Goal: Task Accomplishment & Management: Use online tool/utility

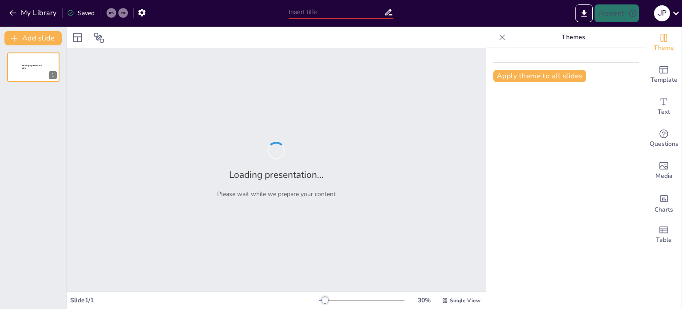
type input "Manierismo y Barroco: Evolución Estilística Tras el Renacimiento"
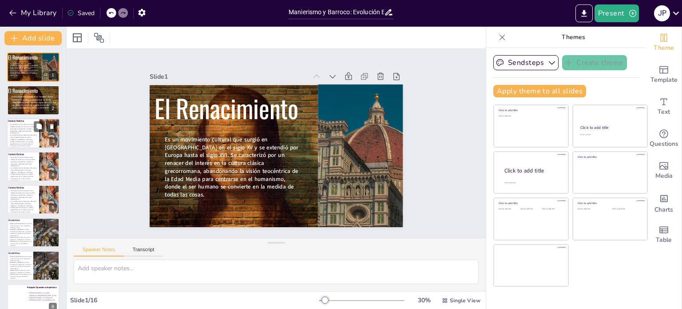
click at [12, 134] on p "La combinación de literatura, filosofía y artes (Predominaban los temas religio…" at bounding box center [23, 137] width 30 height 6
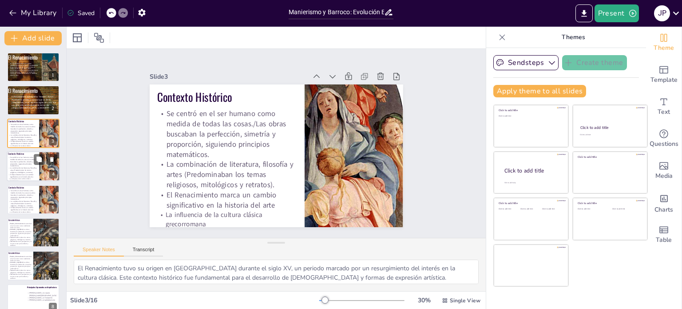
click at [14, 171] on p "La combinación de literatura, filosofía y artes (Predominaban los temas religio…" at bounding box center [23, 170] width 30 height 6
click at [14, 170] on p "La combinación de literatura, filosofía y artes (Predominaban los temas religio…" at bounding box center [23, 170] width 30 height 6
click at [18, 131] on p "Se centró en el ser humano como medida de todas las cosas./Las obras buscaban l…" at bounding box center [23, 128] width 30 height 11
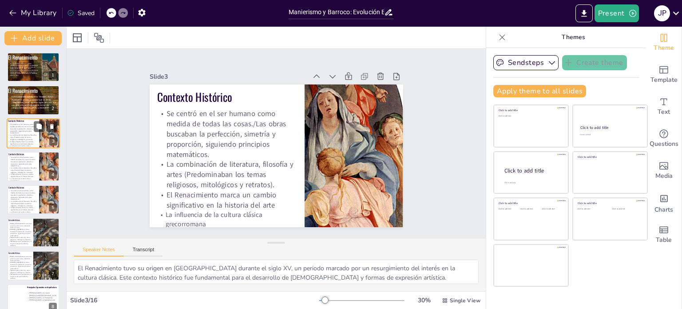
click at [17, 131] on p "Se centró en el ser humano como medida de todas las cosas./Las obras buscaban l…" at bounding box center [23, 128] width 30 height 11
click at [24, 166] on p "Se centró en el ser humano como medida de todas las cosas./Las obras buscaban l…" at bounding box center [23, 161] width 30 height 11
click at [52, 127] on icon at bounding box center [52, 126] width 4 height 5
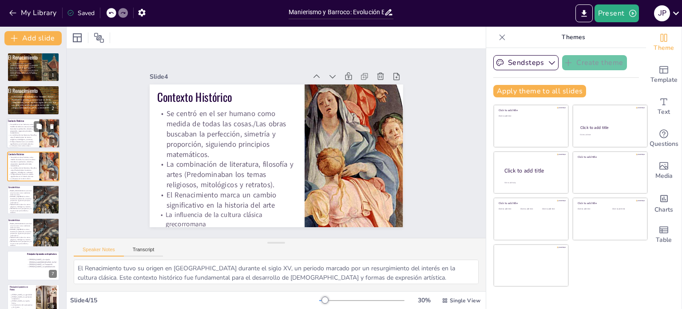
click at [19, 131] on p "Se centró en el ser humano como medida de todas las cosas./Las obras buscaban l…" at bounding box center [23, 128] width 30 height 11
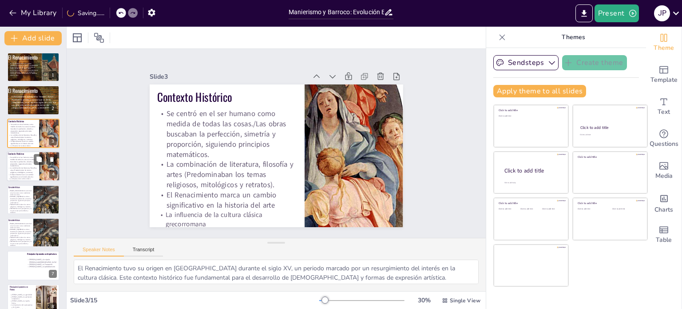
click at [24, 165] on p "Se centró en el ser humano como medida de todas las cosas./Las obras buscaban l…" at bounding box center [23, 161] width 30 height 11
click at [23, 165] on p "Se centró en el ser humano como medida de todas las cosas./Las obras buscaban l…" at bounding box center [23, 161] width 30 height 11
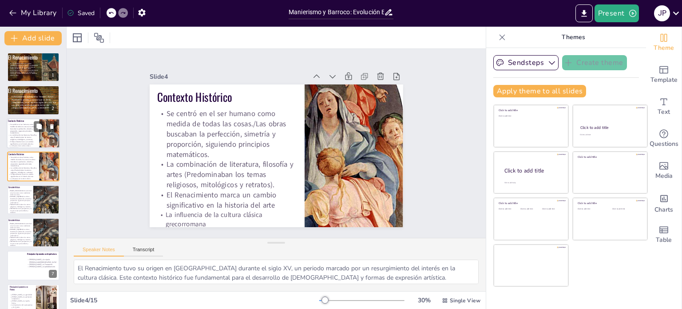
click at [24, 137] on p "La combinación de literatura, filosofía y artes (Predominaban los temas religio…" at bounding box center [23, 137] width 30 height 6
click at [24, 138] on p "La combinación de literatura, filosofía y artes (Predominaban los temas religio…" at bounding box center [23, 137] width 30 height 6
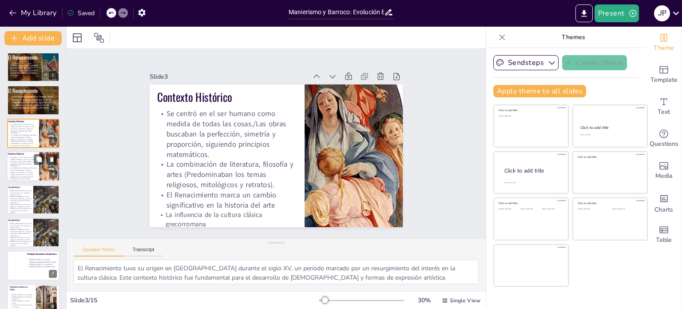
click at [20, 166] on p "Se centró en el ser humano como medida de todas las cosas./Las obras buscaban l…" at bounding box center [23, 161] width 30 height 11
click at [19, 165] on p "Se centró en el ser humano como medida de todas las cosas./Las obras buscaban l…" at bounding box center [23, 161] width 30 height 11
click at [28, 131] on p "Se centró en el ser humano como medida de todas las cosas./Las obras buscaban l…" at bounding box center [23, 128] width 30 height 11
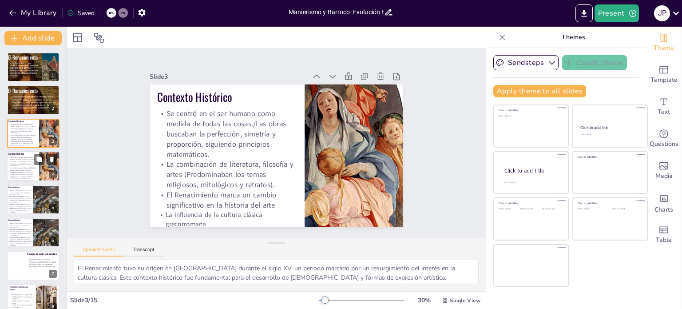
click at [30, 163] on p "Se centró en el ser humano como medida de todas las cosas./Las obras buscaban l…" at bounding box center [23, 161] width 30 height 11
click at [28, 161] on p "Se centró en el ser humano como medida de todas las cosas./Las obras buscaban l…" at bounding box center [23, 161] width 30 height 11
click at [52, 126] on icon at bounding box center [52, 126] width 4 height 5
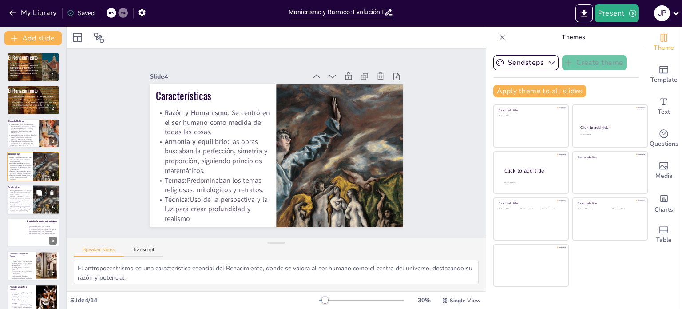
click at [24, 201] on p "Armonía y equilibrio: Las obras buscaban la perfección, simetría y proporción, …" at bounding box center [20, 199] width 24 height 8
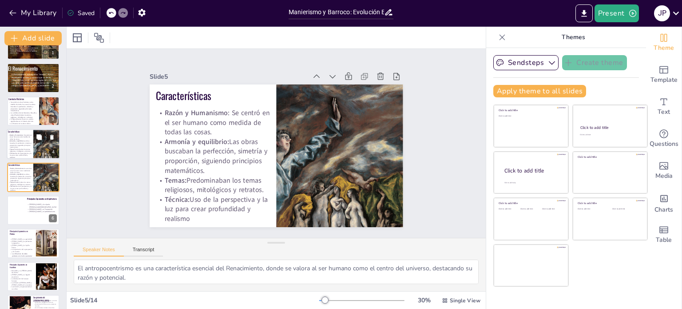
click at [28, 146] on p "Armonía y equilibrio: Las obras buscaban la perfección, simetría y proporción, …" at bounding box center [20, 144] width 24 height 8
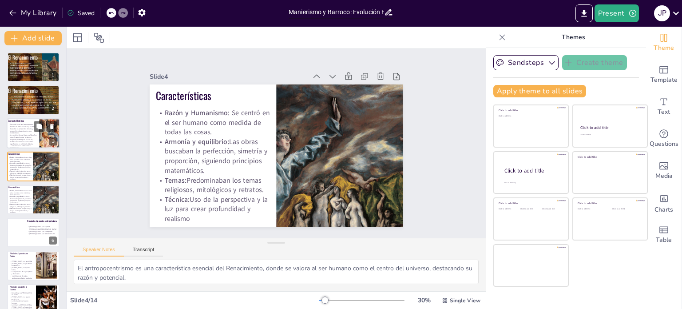
click at [28, 138] on p "La combinación de literatura, filosofía y artes (Predominaban los temas religio…" at bounding box center [23, 137] width 30 height 6
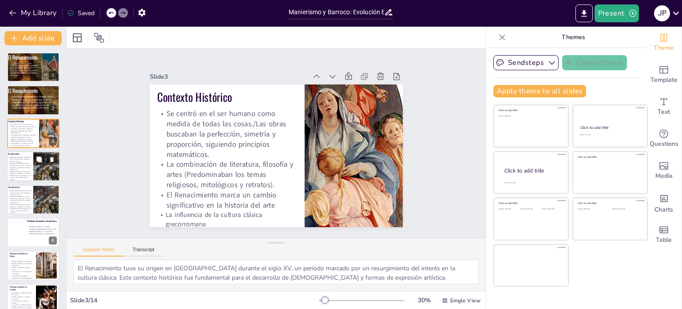
click at [19, 173] on p "Temas: Predominaban los temas religiosos, mitológicos y retratos." at bounding box center [20, 173] width 24 height 4
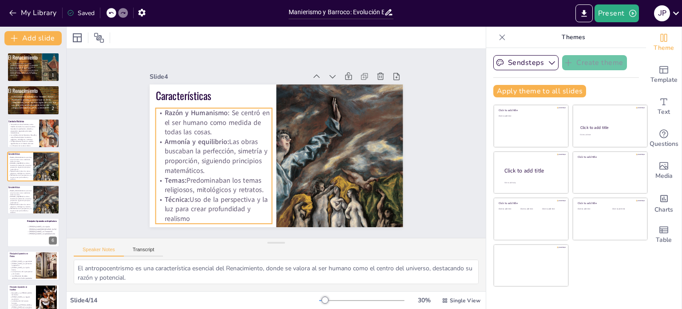
click at [193, 215] on p "Técnica: Uso de la perspectiva y la luz para crear profundidad y realismo" at bounding box center [207, 202] width 119 height 41
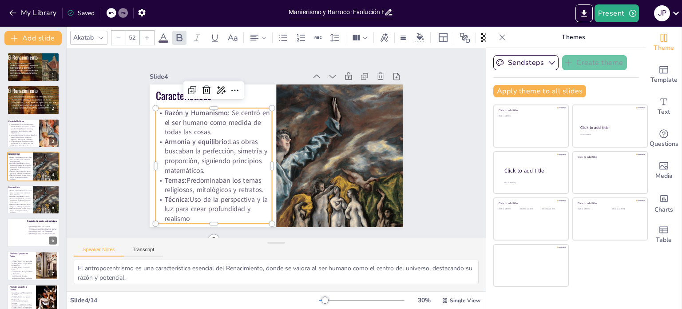
click at [186, 213] on p "Técnica: Uso de la perspectiva y la luz para crear profundidad y realismo" at bounding box center [213, 209] width 116 height 29
click at [186, 213] on p "Técnica: Uso de la perspectiva y la luz para crear profundidad y realismo" at bounding box center [207, 202] width 119 height 41
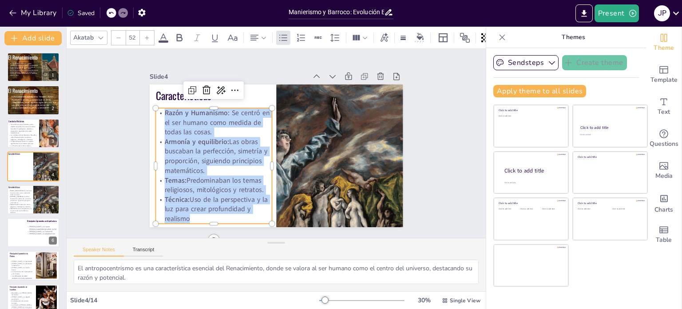
drag, startPoint x: 185, startPoint y: 215, endPoint x: 155, endPoint y: 111, distance: 107.8
click at [155, 110] on div "Razón y Humanismo : Se centró en el ser humano como medida de todas las cosas. …" at bounding box center [212, 158] width 128 height 127
click at [24, 199] on p "Armonía y equilibrio: Las obras buscaban la perfección, simetría y proporción, …" at bounding box center [20, 199] width 24 height 8
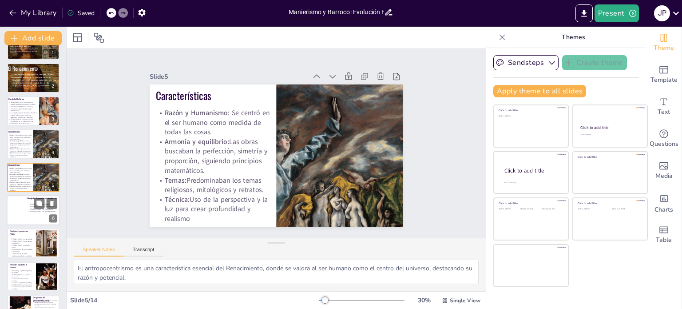
click at [24, 199] on div at bounding box center [19, 210] width 24 height 31
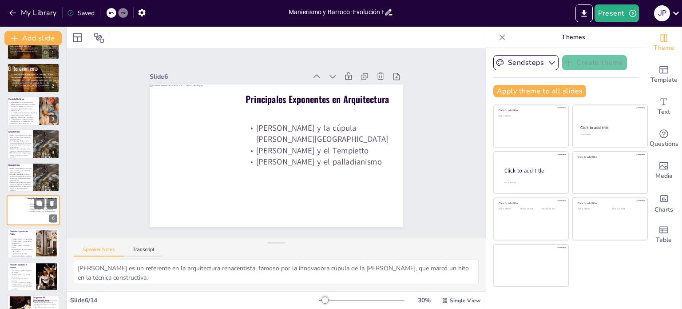
scroll to position [55, 0]
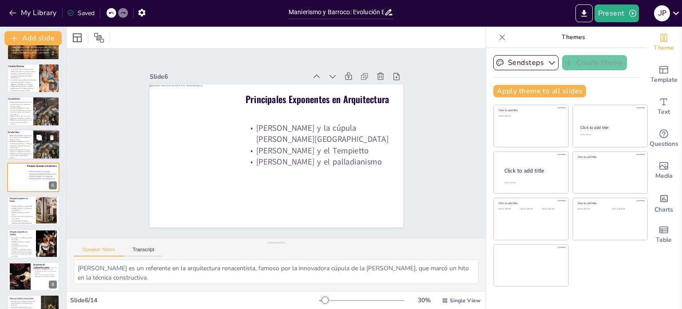
click at [18, 140] on strong "Armonía y equilibrio:" at bounding box center [17, 141] width 14 height 2
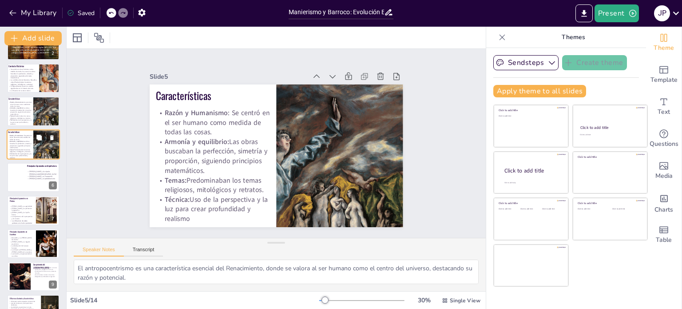
scroll to position [22, 0]
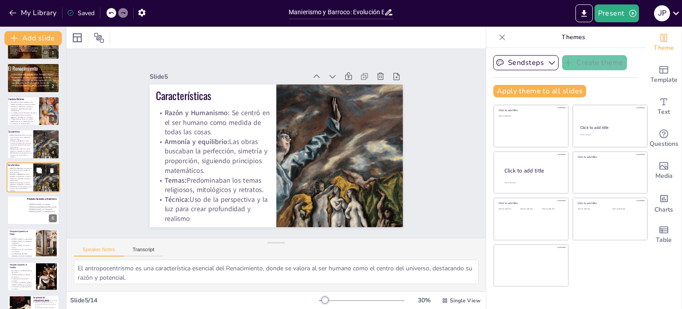
click at [18, 140] on strong "Armonía y equilibrio:" at bounding box center [16, 141] width 13 height 2
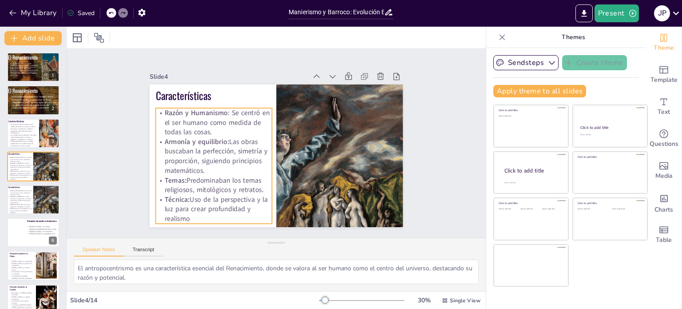
click at [191, 213] on p "Técnica: Uso de la perspectiva y la luz para crear profundidad y realismo" at bounding box center [207, 202] width 119 height 41
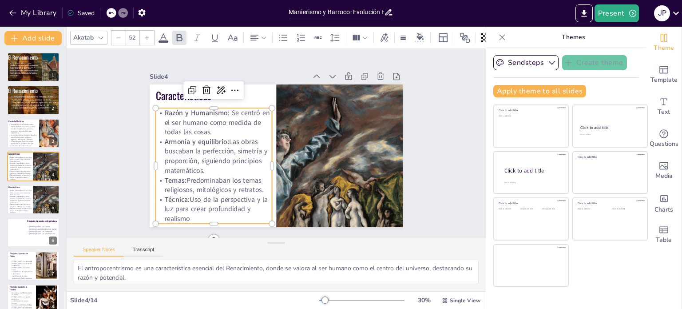
click at [183, 213] on p "Técnica: Uso de la perspectiva y la luz para crear profundidad y realismo" at bounding box center [213, 209] width 116 height 29
click at [183, 213] on p "Técnica: Uso de la perspectiva y la luz para crear profundidad y realismo" at bounding box center [207, 202] width 119 height 41
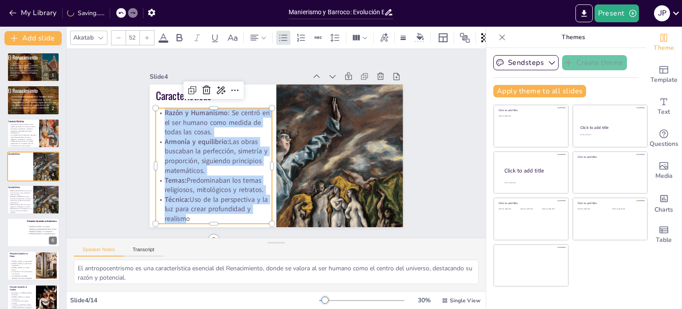
drag, startPoint x: 183, startPoint y: 213, endPoint x: 156, endPoint y: 109, distance: 107.4
click at [156, 109] on div "Razón y Humanismo : Se centró en el ser humano como medida de todas las cosas. …" at bounding box center [210, 145] width 146 height 146
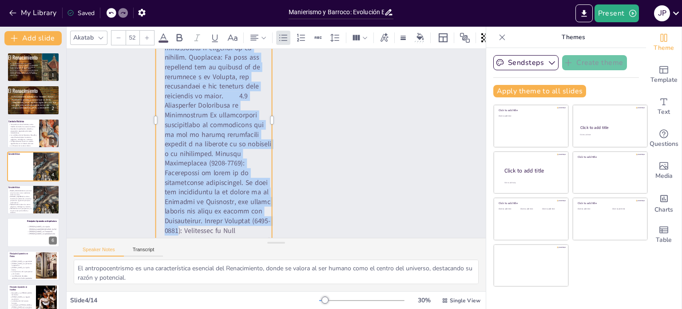
scroll to position [210, 0]
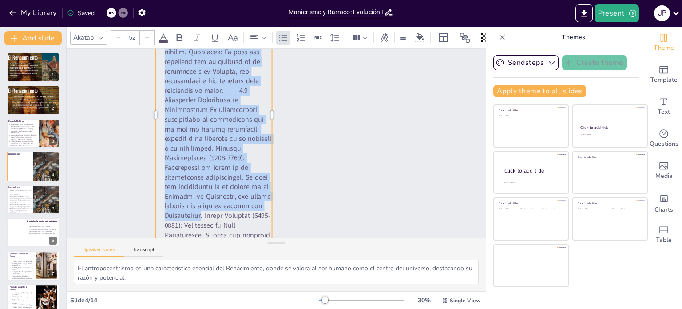
drag, startPoint x: 185, startPoint y: 181, endPoint x: 231, endPoint y: 203, distance: 51.2
click at [228, 210] on p at bounding box center [213, 114] width 116 height 442
click at [228, 94] on p at bounding box center [217, 108] width 162 height 452
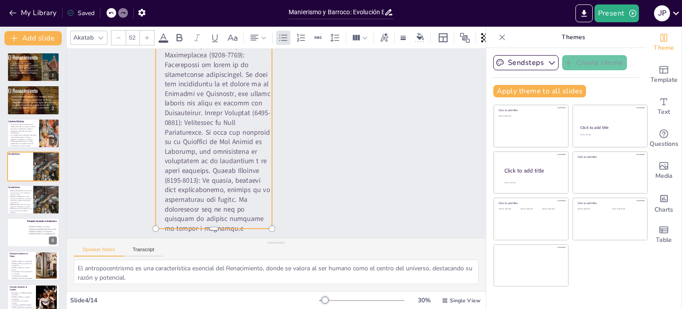
scroll to position [321, 0]
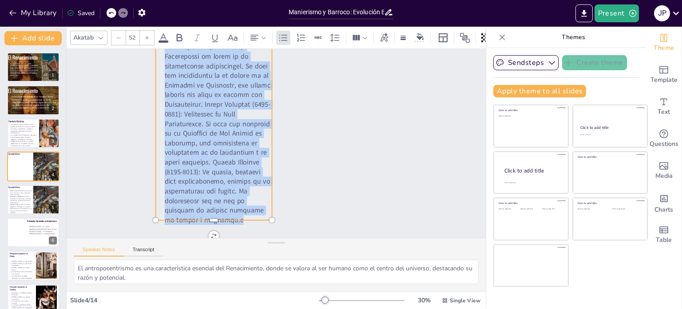
drag, startPoint x: 223, startPoint y: 92, endPoint x: 238, endPoint y: 212, distance: 120.9
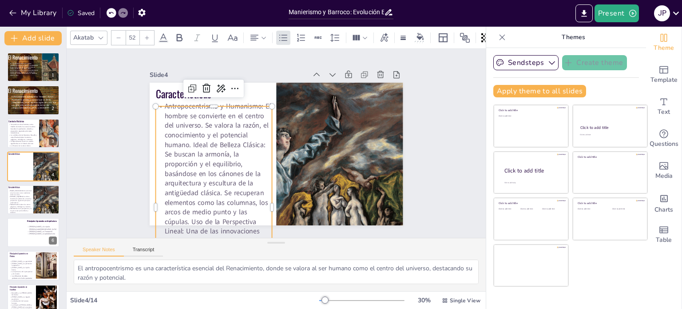
scroll to position [0, 0]
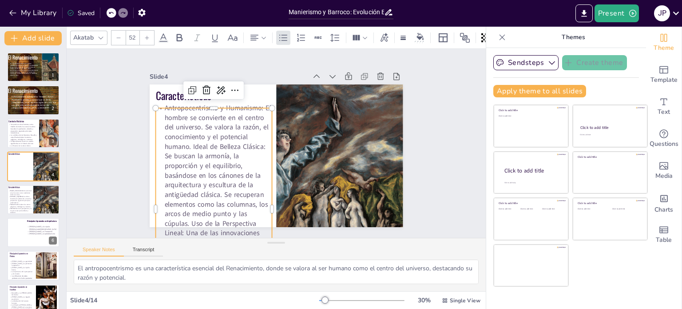
click at [186, 150] on p "Antropocentrismo y Humanismo: El hombre se convierte en el centro del universo.…" at bounding box center [207, 202] width 138 height 223
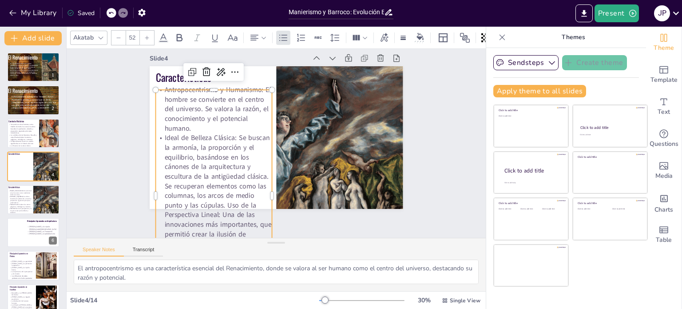
scroll to position [44, 0]
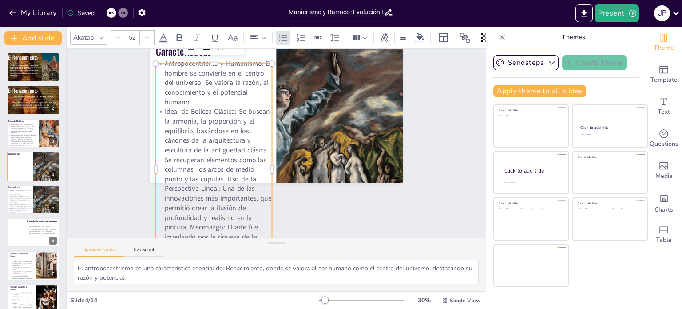
click at [222, 182] on p "Ideal de Belleza Clásica: Se buscan la armonía, la proporción y el equilibrio, …" at bounding box center [209, 187] width 134 height 184
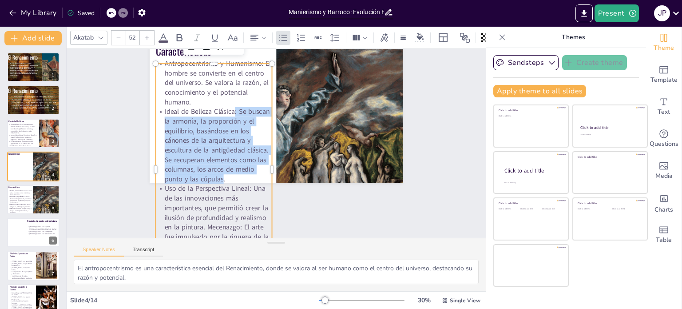
drag, startPoint x: 215, startPoint y: 177, endPoint x: 227, endPoint y: 115, distance: 63.3
click at [227, 115] on p "Ideal de Belleza Clásica: Se buscan la armonía, la proporción y el equilibrio, …" at bounding box center [214, 139] width 124 height 88
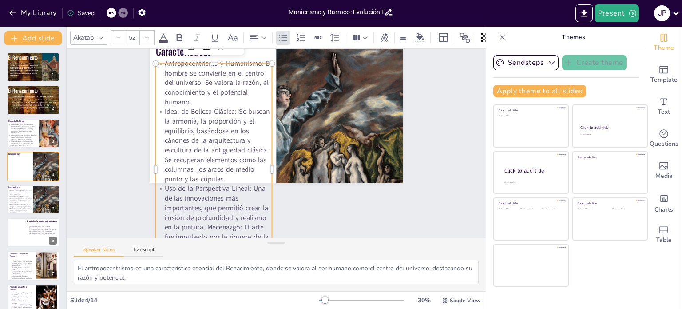
scroll to position [39, 0]
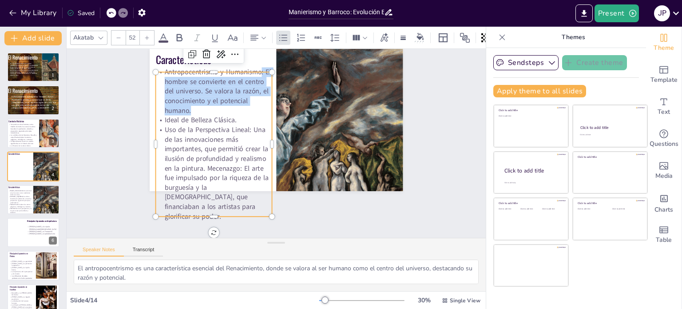
drag, startPoint x: 202, startPoint y: 111, endPoint x: 255, endPoint y: 71, distance: 67.2
click at [255, 71] on p "Antropocentrismo y Humanismo: El hombre se convierte en el centro del universo.…" at bounding box center [219, 85] width 121 height 60
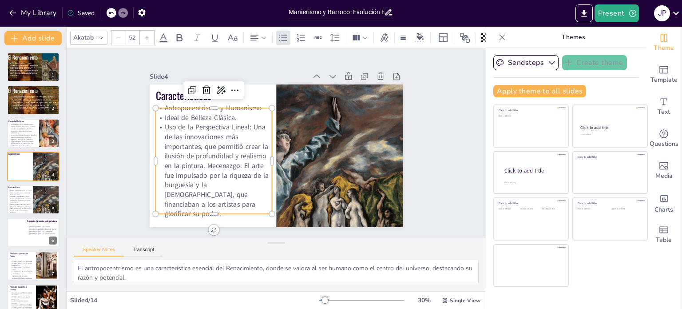
scroll to position [1, 0]
click at [26, 139] on p "La combinación de literatura, filosofía y artes (Predominaban los temas religio…" at bounding box center [23, 137] width 30 height 6
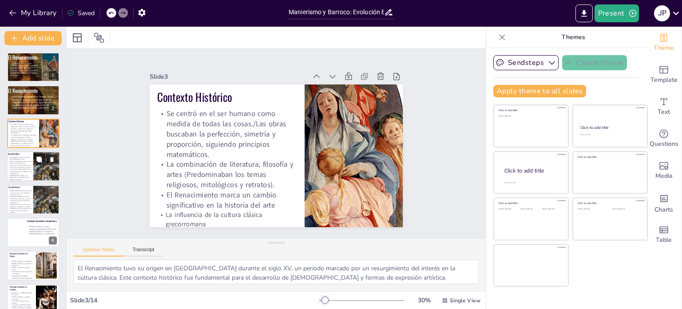
click at [15, 167] on p "Uso de la Perspectiva Lineal: Una de las innovaciones más importantes, que perm…" at bounding box center [20, 170] width 24 height 20
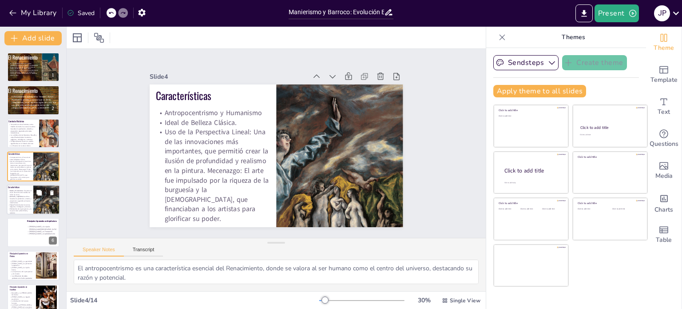
click at [20, 191] on p "Razón y Humanismo : Se centró en el ser humano como medida de todas las cosas." at bounding box center [20, 192] width 24 height 6
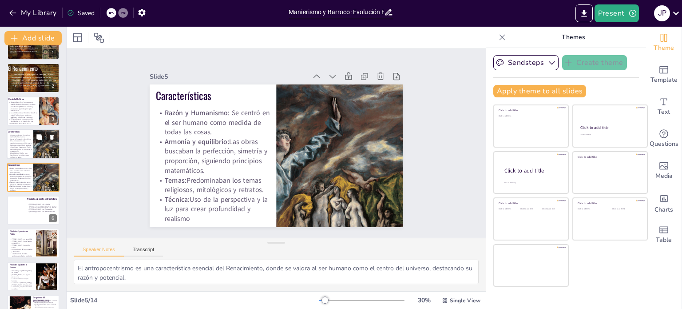
click at [22, 146] on p "Uso de la Perspectiva Lineal: Una de las innovaciones más importantes, que perm…" at bounding box center [20, 148] width 24 height 20
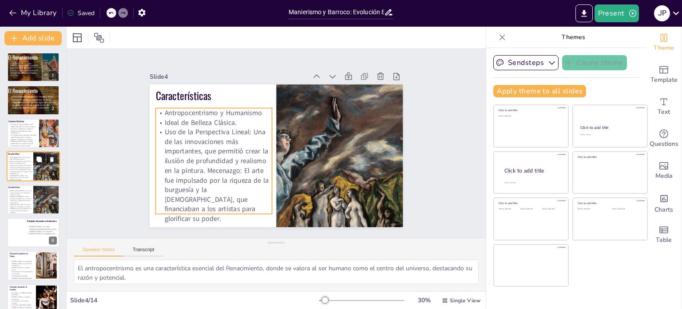
drag, startPoint x: 21, startPoint y: 165, endPoint x: 16, endPoint y: 176, distance: 12.7
click at [16, 176] on p "Uso de la Perspectiva Lineal: Una de las innovaciones más importantes, que perm…" at bounding box center [20, 170] width 24 height 20
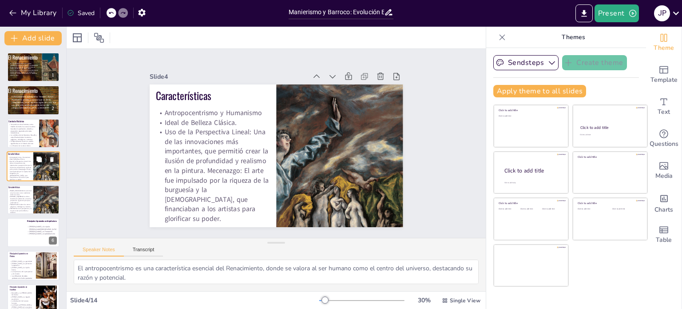
click at [39, 159] on icon at bounding box center [38, 158] width 5 height 5
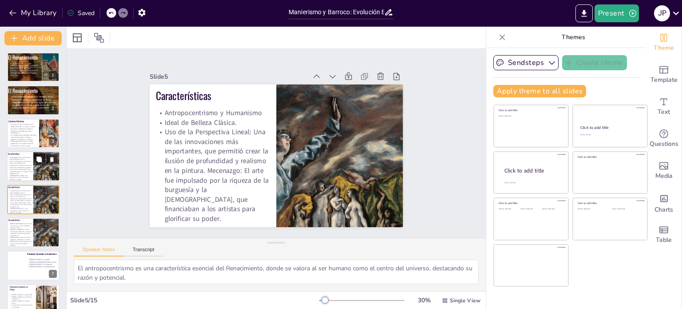
scroll to position [22, 0]
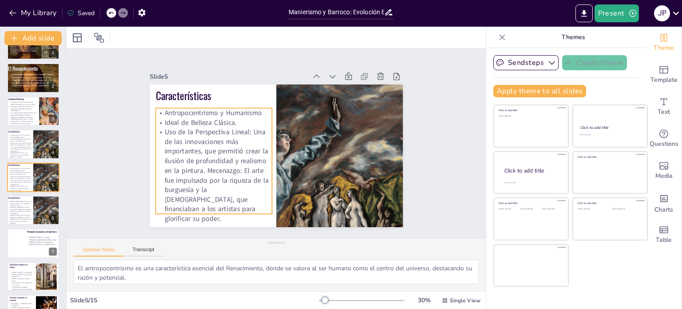
click at [185, 177] on p "Uso de la Perspectiva Lineal: Una de las innovaciones más importantes, que perm…" at bounding box center [213, 175] width 116 height 96
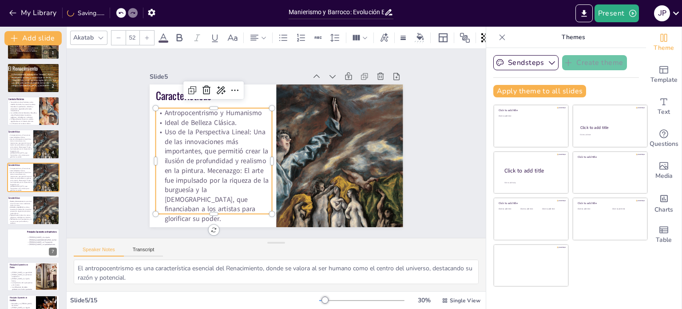
click at [212, 199] on p "Uso de la Perspectiva Lineal: Una de las innovaciones más importantes, que perm…" at bounding box center [211, 168] width 126 height 107
click at [211, 198] on p "Uso de la Perspectiva Lineal: Una de las innovaciones más importantes, que perm…" at bounding box center [211, 169] width 126 height 108
click at [190, 188] on p "Uso de la Perspectiva Lineal: Una de las innovaciones más importantes, que perm…" at bounding box center [209, 161] width 134 height 118
click at [202, 197] on p "Uso de la Perspectiva Lineal: Una de las innovaciones más importantes, que perm…" at bounding box center [213, 175] width 116 height 96
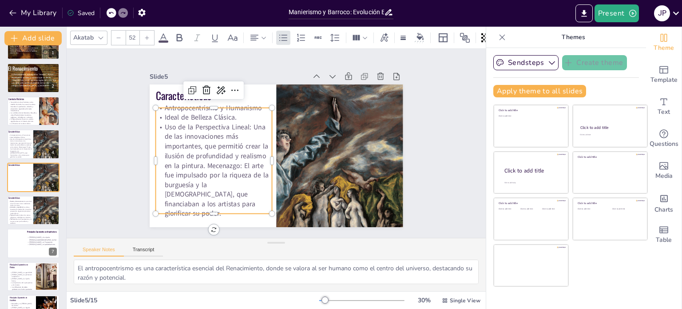
click at [203, 197] on p "Uso de la Perspectiva Lineal: Una de las innovaciones más importantes, que perm…" at bounding box center [211, 164] width 126 height 108
click at [241, 204] on p "Uso de la Perspectiva Lineal: Una de las innovaciones más importantes, que perm…" at bounding box center [213, 170] width 116 height 96
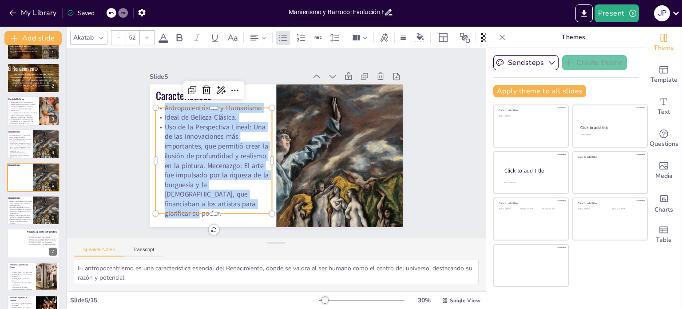
drag, startPoint x: 238, startPoint y: 207, endPoint x: 153, endPoint y: 108, distance: 131.0
click at [155, 108] on div "Antropocentrismo y Humanismo Ideal de Belleza Clásica. Uso de la Perspectiva Li…" at bounding box center [213, 160] width 116 height 115
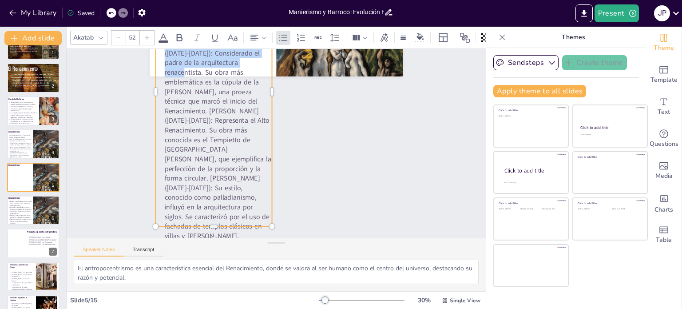
scroll to position [163, 0]
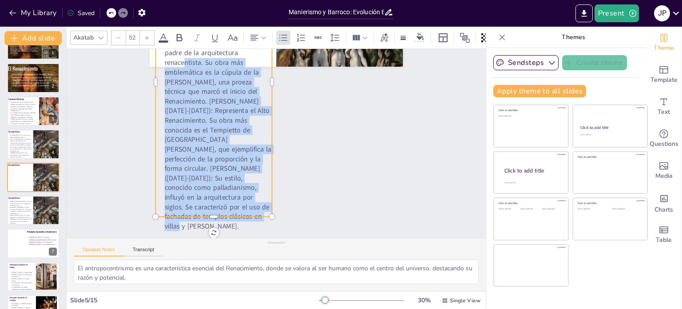
drag, startPoint x: 254, startPoint y: 154, endPoint x: 235, endPoint y: 204, distance: 53.1
click at [235, 204] on p "Mecenazgo: El arte fue impulsado por la riqueza de la burguesía y la Iglesia, q…" at bounding box center [228, 71] width 176 height 316
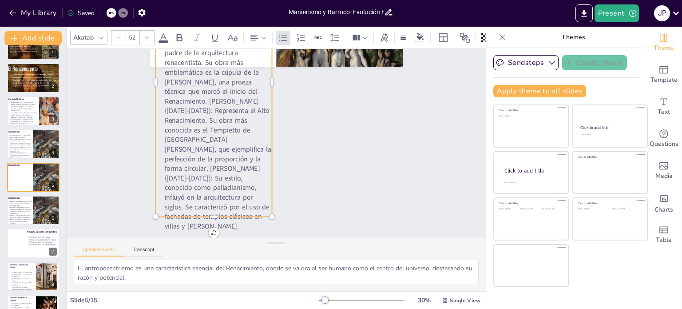
scroll to position [10, 0]
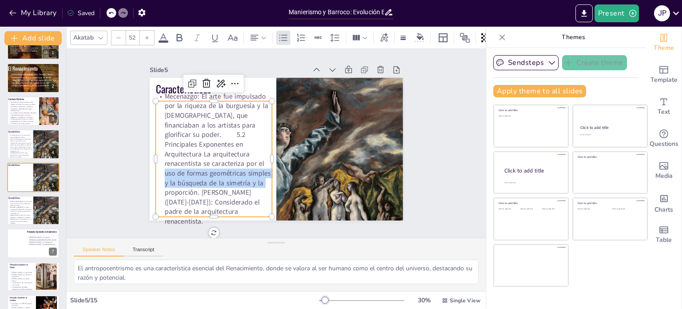
drag, startPoint x: 192, startPoint y: 186, endPoint x: 194, endPoint y: 167, distance: 19.2
click at [194, 167] on p "Mecenazgo: El arte fue impulsado por la riqueza de la burguesía y la Iglesia, q…" at bounding box center [212, 139] width 152 height 164
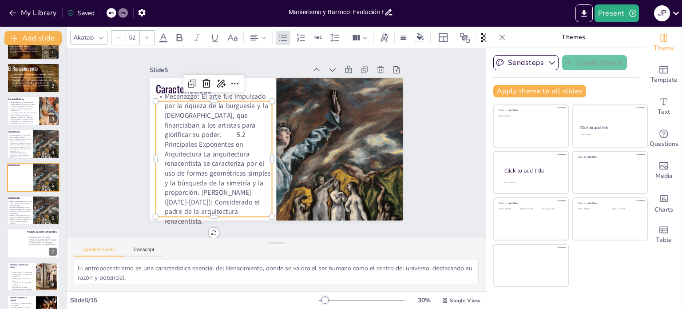
click at [215, 184] on p "Mecenazgo: El arte fue impulsado por la riqueza de la burguesía y la Iglesia, q…" at bounding box center [212, 152] width 130 height 146
click at [195, 194] on p "Mecenazgo: El arte fue impulsado por la riqueza de la burguesía y la Iglesia, q…" at bounding box center [213, 158] width 116 height 135
drag, startPoint x: 173, startPoint y: 138, endPoint x: 160, endPoint y: 138, distance: 12.9
click at [160, 138] on p "Mecenazgo: El arte fue impulsado por la riqueza de la burguesía y la Iglesia, q…" at bounding box center [212, 152] width 130 height 146
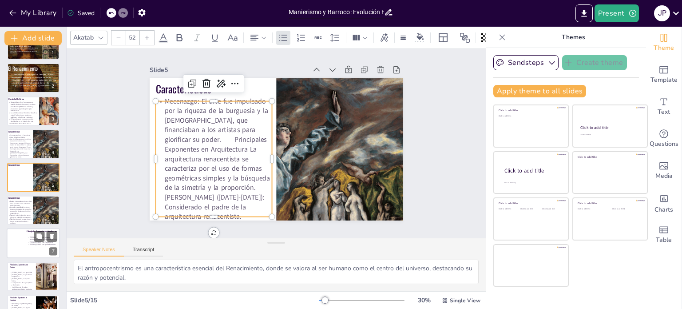
click at [22, 234] on div at bounding box center [19, 243] width 24 height 31
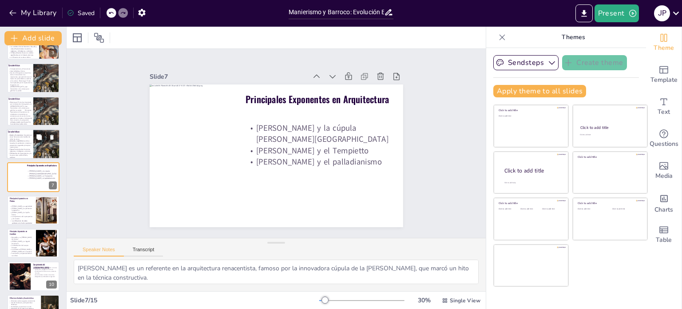
click at [22, 146] on p "Armonía y equilibrio: Las obras buscaban la perfección, simetría y proporción, …" at bounding box center [20, 144] width 24 height 8
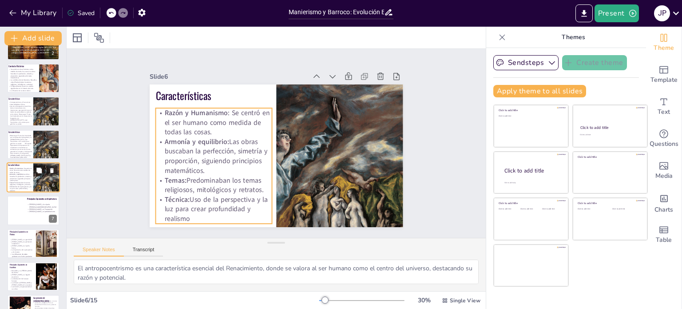
click at [20, 172] on p "Razón y Humanismo : Se centró en el ser humano como medida de todas las cosas." at bounding box center [20, 170] width 24 height 6
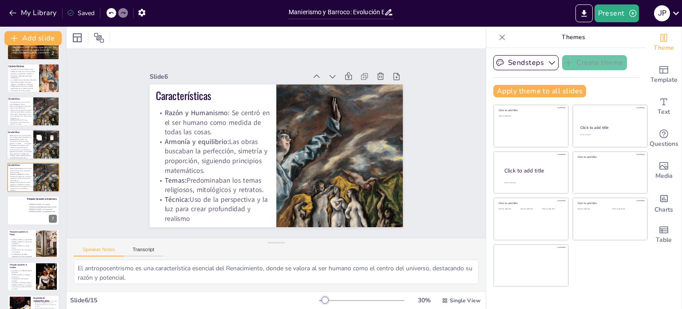
click at [19, 148] on p "Mecenazgo: El arte fue impulsado por la riqueza de la burguesía y la Iglesia, q…" at bounding box center [20, 147] width 24 height 26
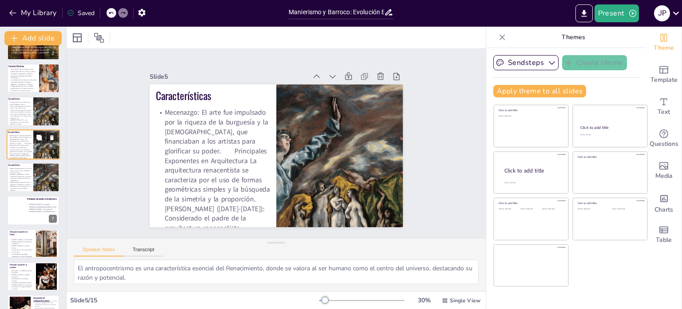
scroll to position [22, 0]
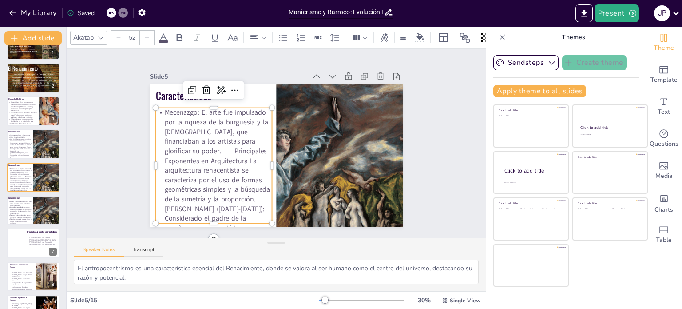
click at [229, 147] on p "Mecenazgo: El arte fue impulsado por la riqueza de la burguesía y la Iglesia, q…" at bounding box center [211, 163] width 129 height 136
click at [211, 147] on p "Mecenazgo: El arte fue impulsado por la riqueza de la burguesía y la Iglesia, q…" at bounding box center [211, 163] width 129 height 136
click at [211, 146] on p "Mecenazgo: El arte fue impulsado por la riqueza de la burguesía y la Iglesia, q…" at bounding box center [213, 170] width 116 height 125
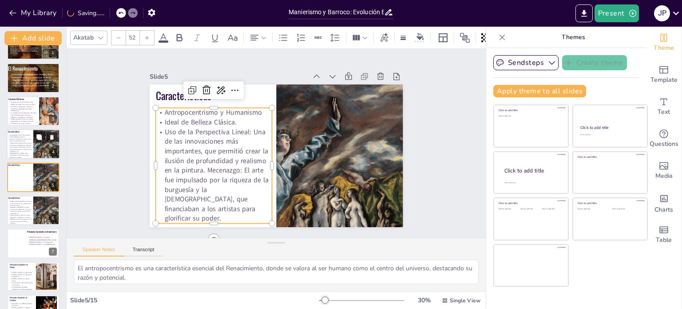
click at [28, 142] on p "Uso de la Perspectiva Lineal: Una de las innovaciones más importantes, que perm…" at bounding box center [20, 148] width 24 height 20
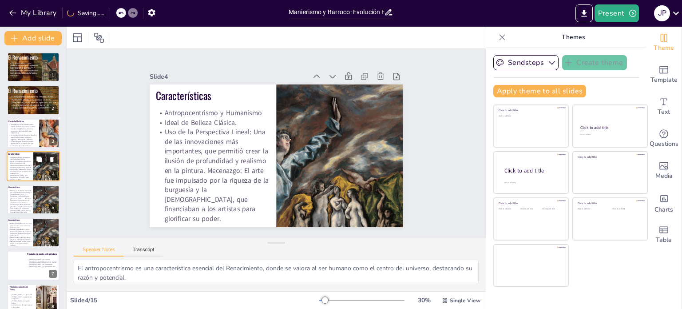
click at [28, 142] on p "El Renacimiento marca un cambio significativo en la historia del arte" at bounding box center [22, 142] width 29 height 4
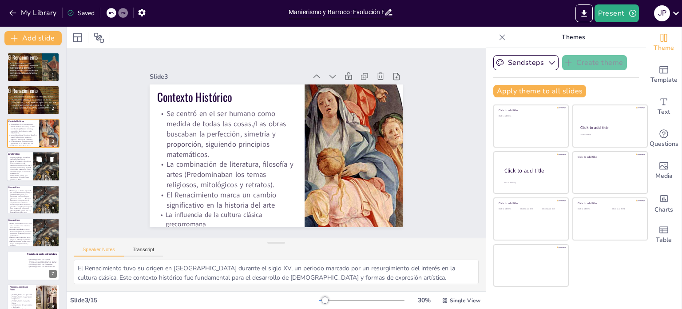
click at [17, 173] on p "Uso de la Perspectiva Lineal: Una de las innovaciones más importantes, que perm…" at bounding box center [20, 170] width 24 height 20
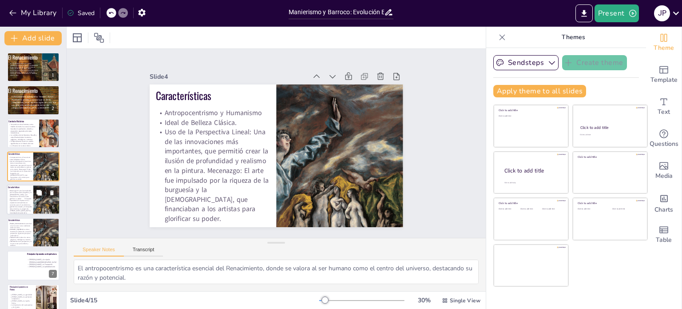
click at [15, 194] on p "Mecenazgo: El arte fue impulsado por la riqueza de la burguesía y la Iglesia, q…" at bounding box center [20, 202] width 24 height 26
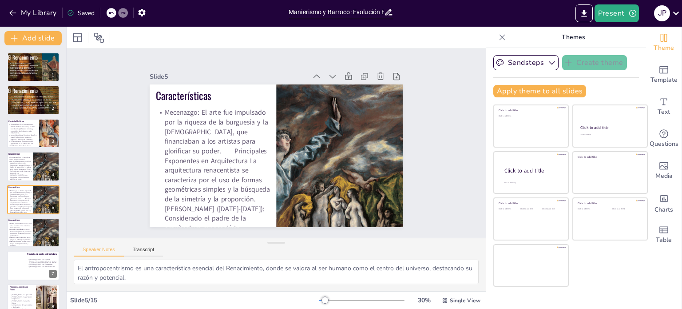
scroll to position [22, 0]
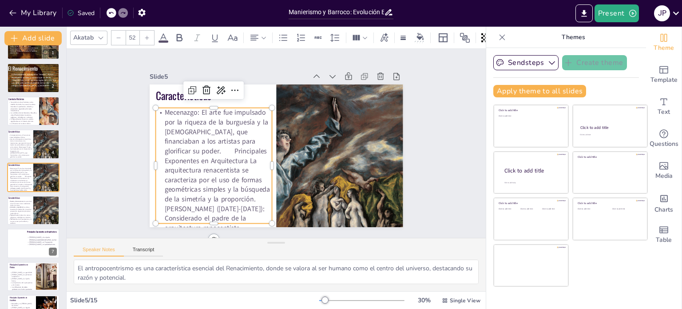
click at [217, 147] on p "Mecenazgo: El arte fue impulsado por la riqueza de la burguesía y la Iglesia, q…" at bounding box center [213, 170] width 116 height 125
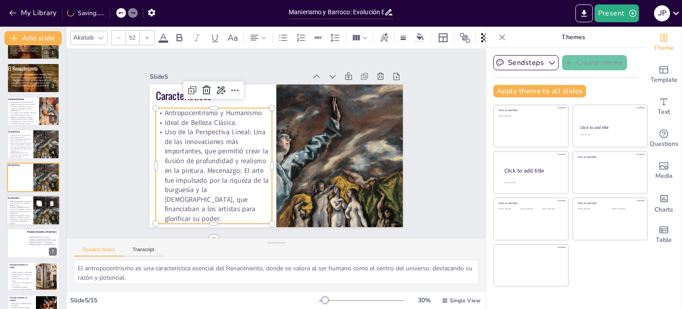
click at [14, 211] on p "Armonía y equilibrio: Las obras buscaban la perfección, simetría y proporción, …" at bounding box center [20, 210] width 24 height 8
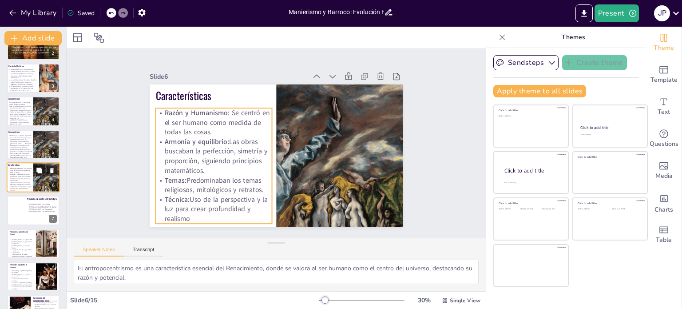
click at [18, 171] on p "Razón y Humanismo : Se centró en el ser humano como medida de todas las cosas." at bounding box center [20, 170] width 24 height 6
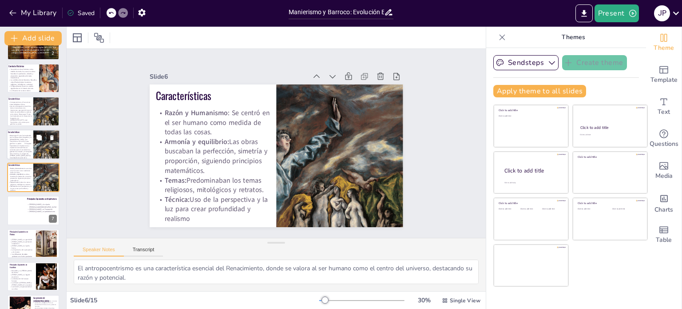
click at [20, 140] on p "Mecenazgo: El arte fue impulsado por la riqueza de la burguesía y la Iglesia, q…" at bounding box center [20, 147] width 24 height 26
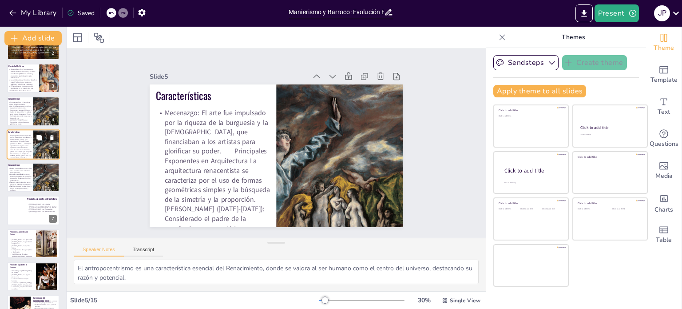
scroll to position [22, 0]
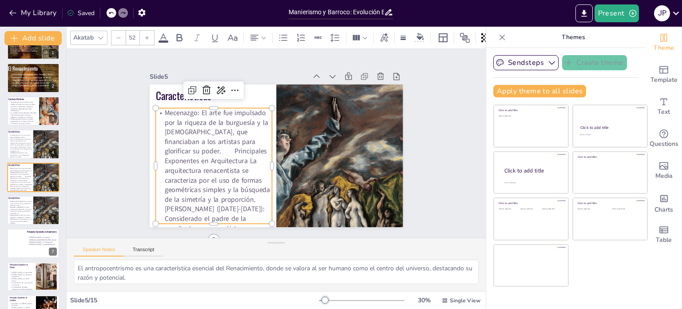
click at [201, 198] on p "Mecenazgo: El arte fue impulsado por la riqueza de la burguesía y la Iglesia, q…" at bounding box center [213, 170] width 116 height 125
click at [210, 197] on p "Mecenazgo: El arte fue impulsado por la riqueza de la burguesía y la Iglesia, q…" at bounding box center [213, 170] width 116 height 125
click at [160, 108] on p "Mecenazgo: El arte fue impulsado por la riqueza de la burguesía y la Iglesia, q…" at bounding box center [211, 163] width 129 height 136
click at [160, 108] on p "Mecenazgo: El arte fue impulsado por la riqueza de la burguesía y la Iglesia, q…" at bounding box center [208, 143] width 157 height 162
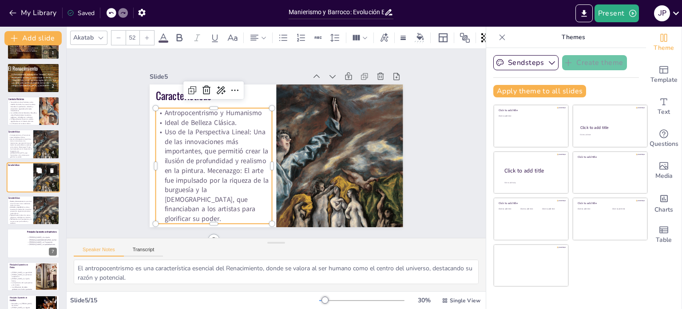
click at [52, 169] on icon at bounding box center [52, 170] width 4 height 5
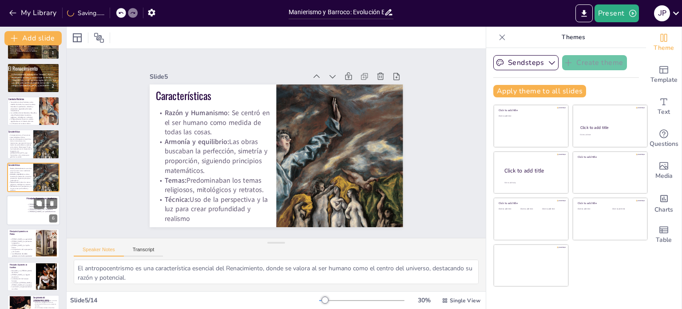
click at [27, 208] on p "[PERSON_NAME] y el Tempietto" at bounding box center [43, 209] width 32 height 2
type textarea "Brunelleschi es un referente en la arquitectura renacentista, famoso por la inn…"
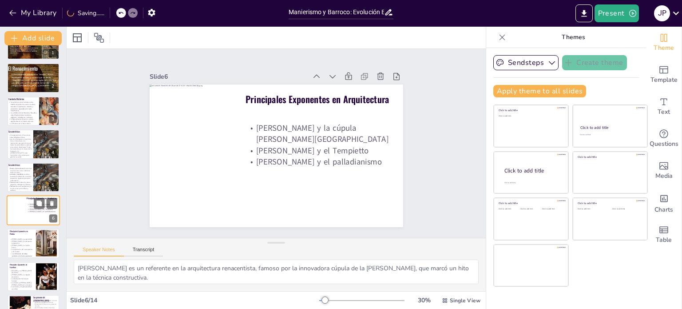
scroll to position [55, 0]
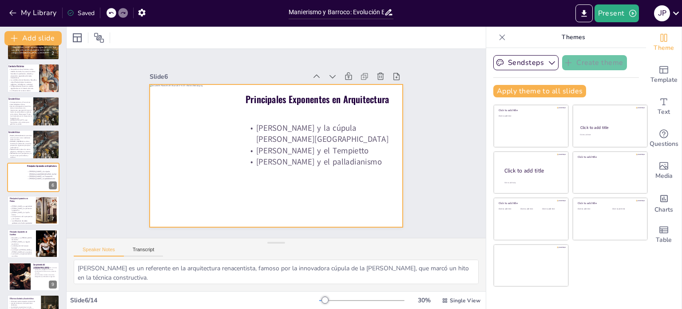
click at [261, 114] on div at bounding box center [277, 155] width 254 height 143
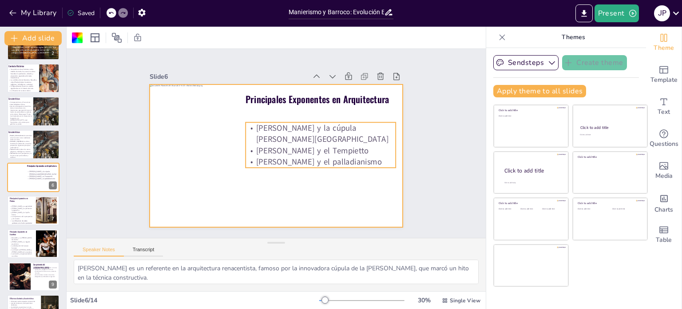
click at [256, 123] on span "[PERSON_NAME] y la cúpula [PERSON_NAME][GEOGRAPHIC_DATA]" at bounding box center [322, 134] width 132 height 22
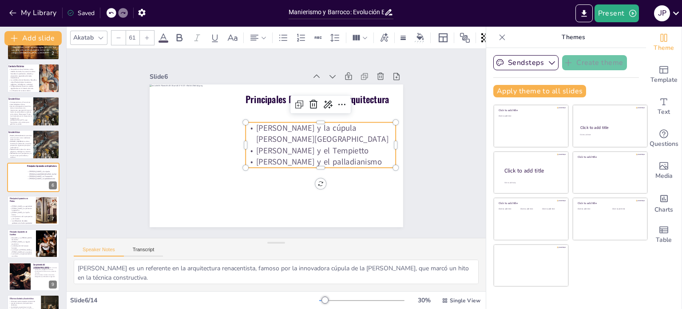
click at [256, 123] on span "[PERSON_NAME] y la cúpula [PERSON_NAME][GEOGRAPHIC_DATA]" at bounding box center [322, 134] width 132 height 22
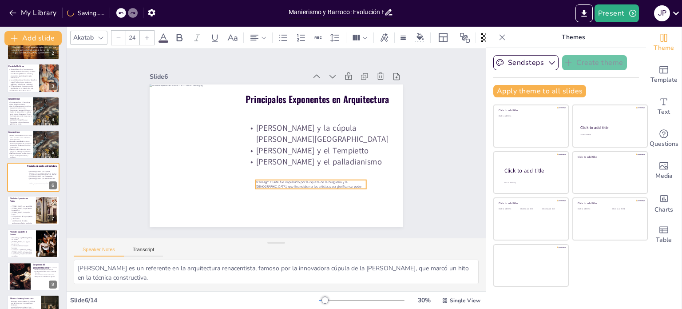
drag, startPoint x: 190, startPoint y: 99, endPoint x: 282, endPoint y: 181, distance: 123.7
click at [282, 181] on span "ecenazgo: El arte fue impulsado por la riqueza de la burguesía y la Iglesia, qu…" at bounding box center [308, 184] width 106 height 9
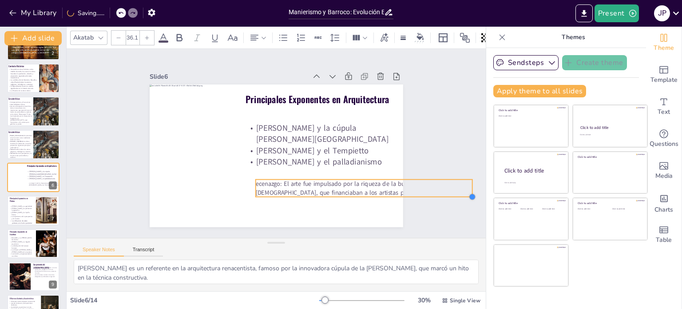
type input "33.6"
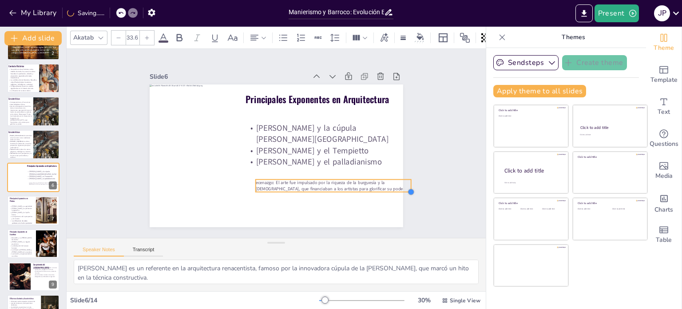
drag, startPoint x: 361, startPoint y: 186, endPoint x: 325, endPoint y: 189, distance: 36.1
click at [325, 189] on div "Principales Exponentes en Arquitectura Filippo Brunelleschi y la cúpula de Flor…" at bounding box center [274, 156] width 278 height 192
drag, startPoint x: 406, startPoint y: 183, endPoint x: 341, endPoint y: 189, distance: 65.6
click at [366, 185] on div "Principales Exponentes en Arquitectura Filippo Brunelleschi y la cúpula de Flor…" at bounding box center [275, 156] width 267 height 168
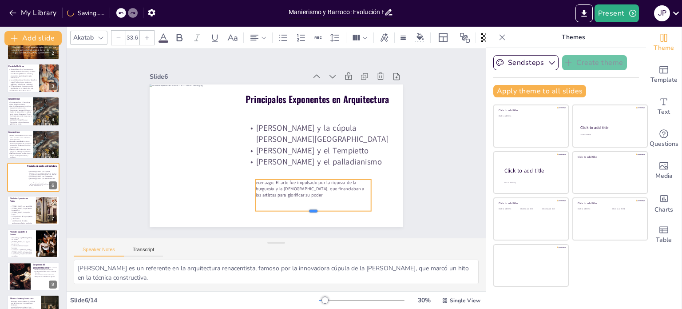
drag, startPoint x: 306, startPoint y: 195, endPoint x: 300, endPoint y: 207, distance: 13.7
click at [304, 210] on div "Principales Exponentes en Arquitectura Filippo Brunelleschi y la cúpula de Flor…" at bounding box center [277, 155] width 254 height 143
click at [254, 183] on span "ecenazgo: El arte fue impulsado por la riqueza de la burguesía y la Iglesia, qu…" at bounding box center [304, 189] width 109 height 25
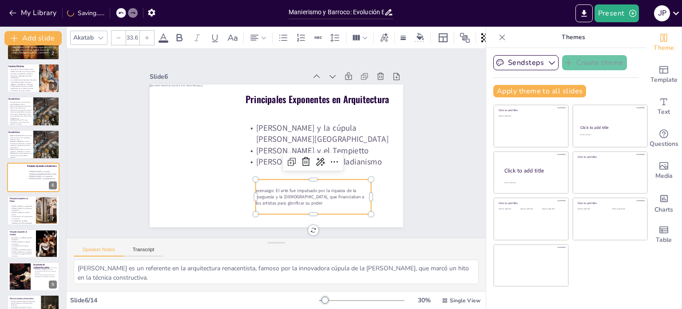
click at [249, 188] on span "ecenazgo: El arte fue impulsado por la riqueza de la burguesía y la Iglesia, qu…" at bounding box center [303, 197] width 109 height 25
click at [255, 188] on span "ecenazgo: El arte fue impulsado por la riqueza de la burguesía y la Iglesia, qu…" at bounding box center [309, 196] width 109 height 19
click at [250, 187] on span "ecenazgo: El arte fue impulsado por la riqueza de la burguesía y la Iglesia, qu…" at bounding box center [303, 197] width 109 height 25
click at [255, 187] on span "ecenazgo: El arte fue impulsado por la riqueza de la burguesía y la Iglesia, qu…" at bounding box center [309, 196] width 109 height 19
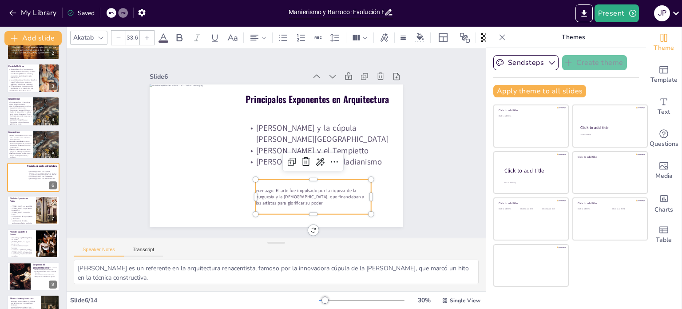
click at [255, 188] on span "ecenazgo: El arte fue impulsado por la riqueza de la burguesía y la Iglesia, qu…" at bounding box center [303, 197] width 109 height 25
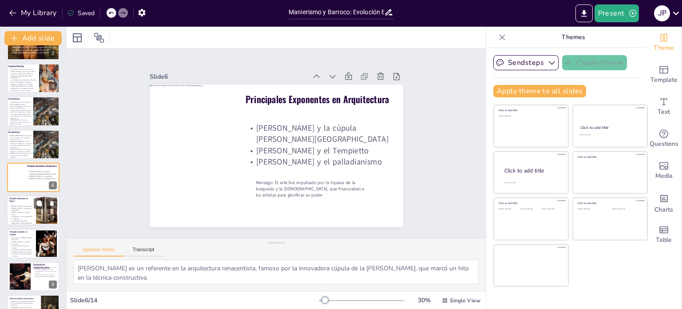
click at [31, 203] on div at bounding box center [33, 210] width 53 height 30
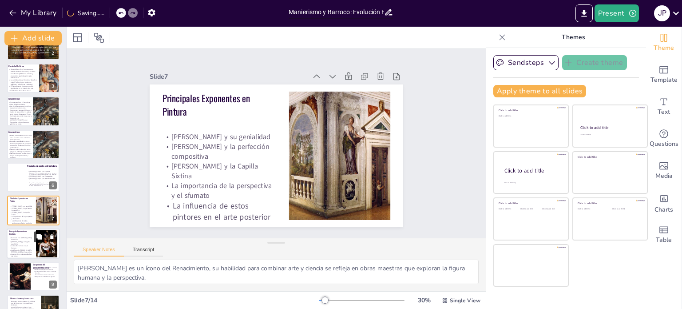
scroll to position [88, 0]
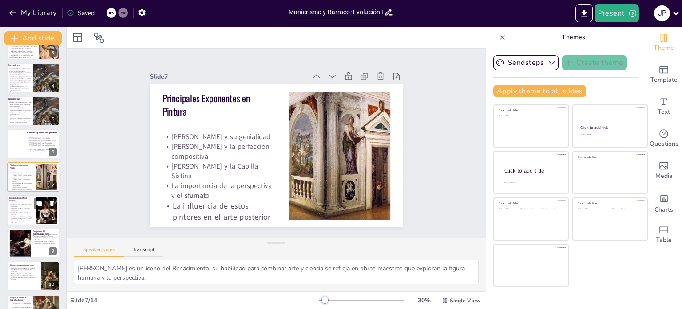
click at [30, 215] on p "La influencia [PERSON_NAME] y [PERSON_NAME] en la escultura" at bounding box center [21, 217] width 24 height 4
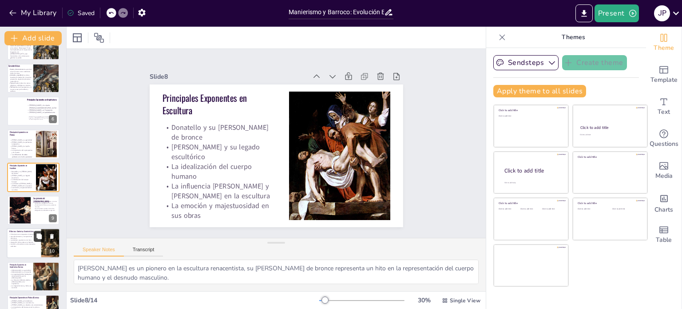
click at [43, 241] on button at bounding box center [39, 236] width 11 height 11
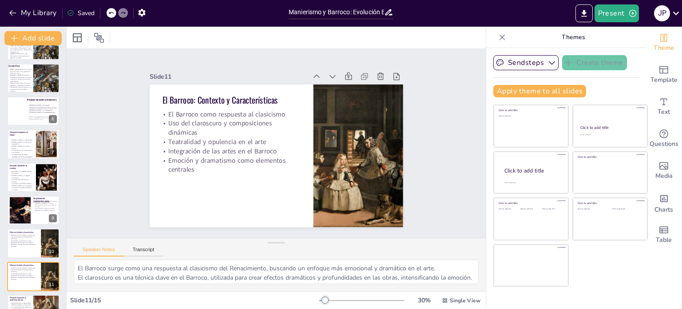
scroll to position [220, 0]
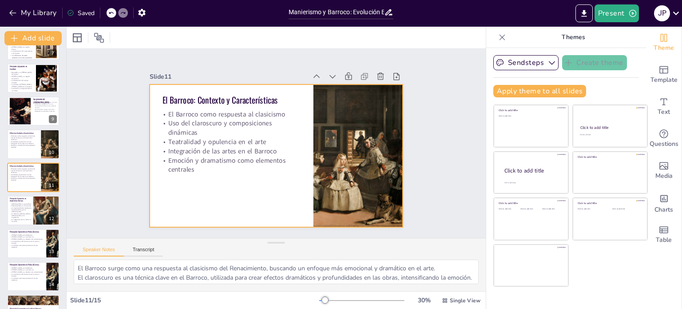
click at [215, 190] on div at bounding box center [277, 155] width 254 height 143
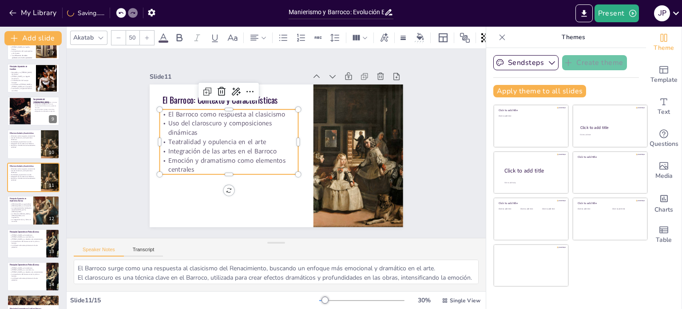
click at [225, 148] on span "Integración de las artes en el Barroco" at bounding box center [222, 151] width 109 height 9
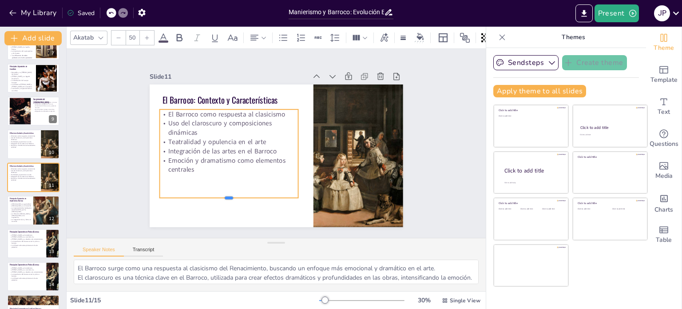
drag, startPoint x: 223, startPoint y: 172, endPoint x: 216, endPoint y: 202, distance: 30.8
click at [216, 202] on div at bounding box center [228, 201] width 139 height 7
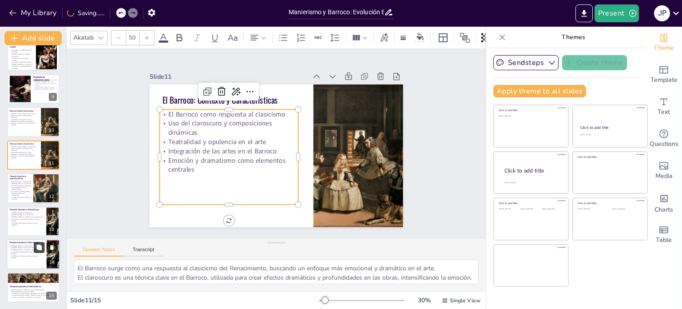
drag, startPoint x: 46, startPoint y: 227, endPoint x: 39, endPoint y: 246, distance: 19.8
click at [46, 229] on div at bounding box center [33, 221] width 52 height 29
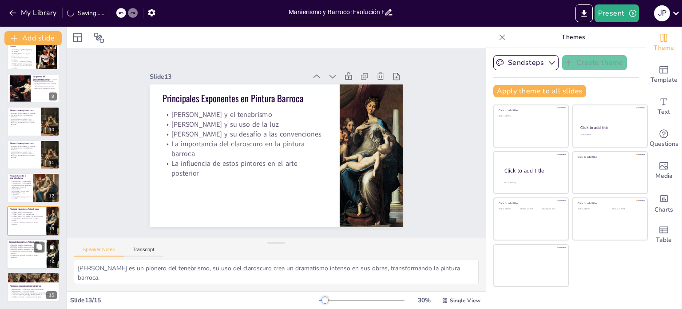
click at [38, 254] on span "La influencia de estos pintores en el arte posterior" at bounding box center [24, 256] width 27 height 4
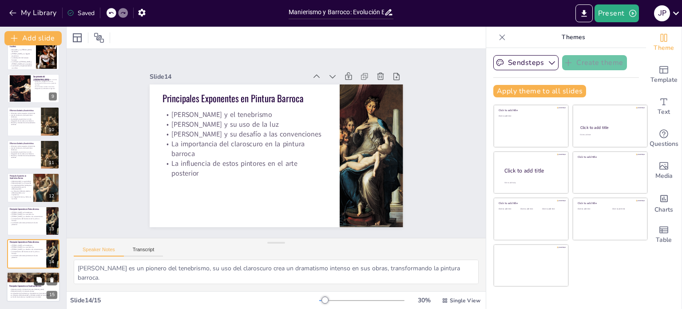
click at [36, 282] on icon at bounding box center [39, 280] width 6 height 6
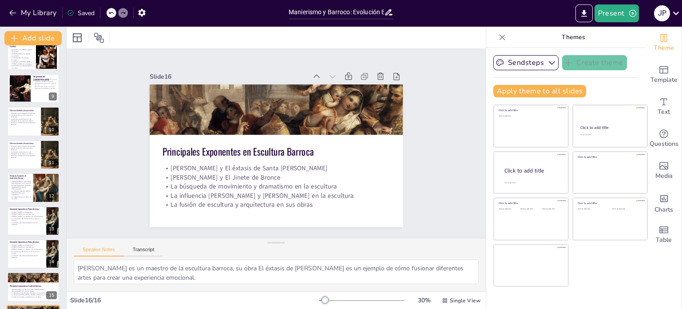
scroll to position [276, 0]
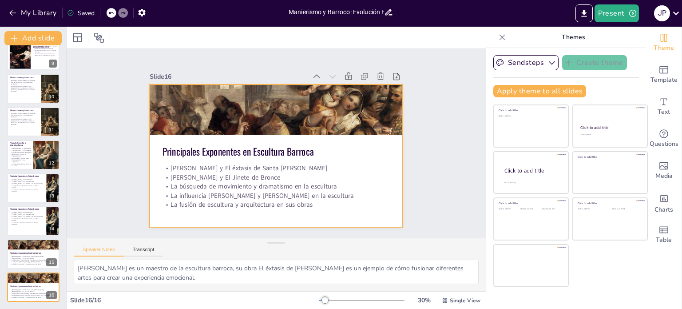
click at [265, 211] on div at bounding box center [275, 156] width 267 height 168
click at [31, 275] on div at bounding box center [33, 274] width 53 height 77
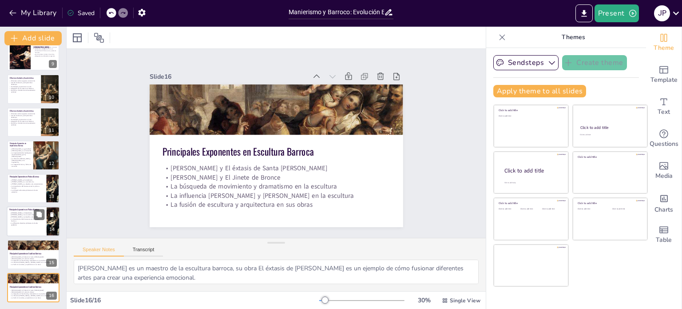
click at [41, 231] on div at bounding box center [33, 221] width 53 height 30
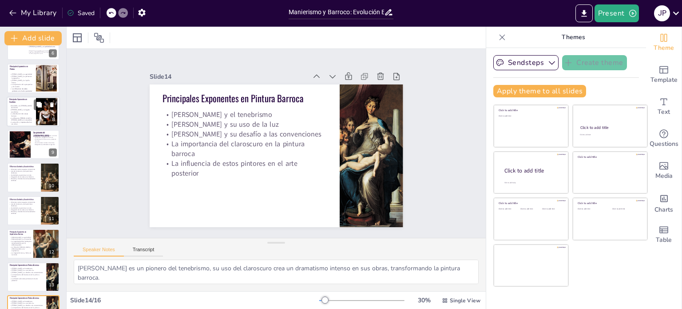
click at [26, 98] on span "Principales Exponentes en Escultura" at bounding box center [18, 100] width 18 height 5
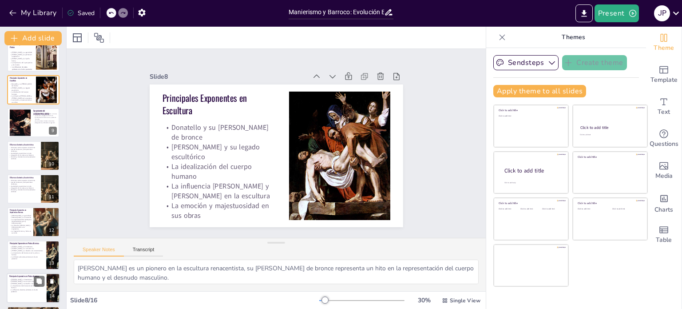
scroll to position [275, 0]
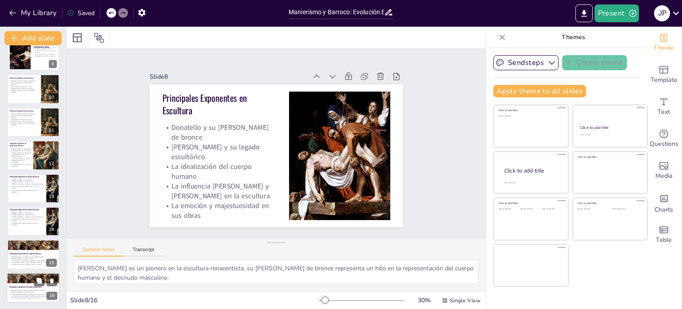
click at [25, 287] on p "Principales Exponentes en Escultura Barroca" at bounding box center [33, 286] width 48 height 3
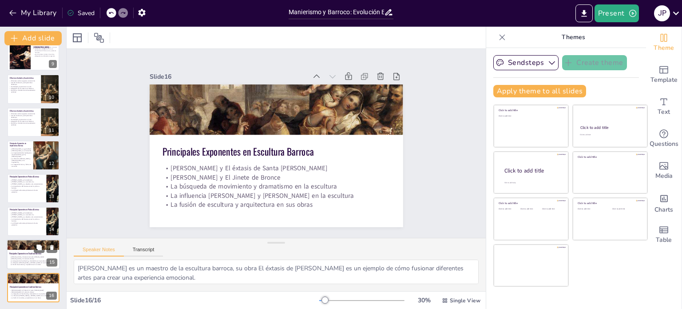
click at [25, 263] on p "La fusión de escultura y arquitectura en sus obras" at bounding box center [33, 264] width 48 height 2
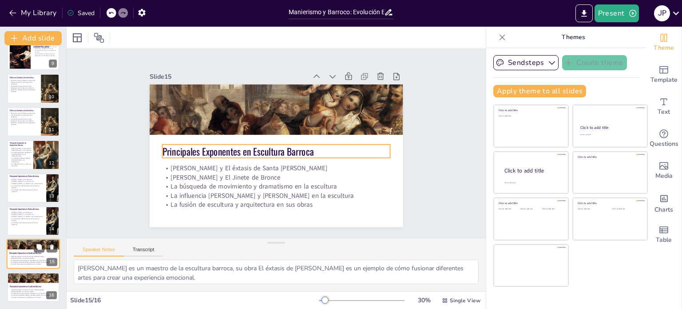
click at [26, 254] on p "Principales Exponentes en Escultura Barroca" at bounding box center [33, 252] width 48 height 3
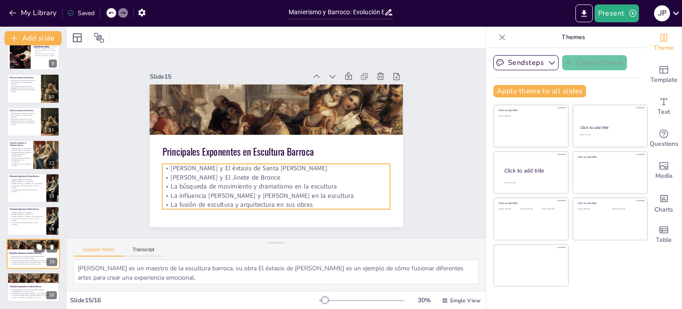
click at [27, 255] on p "[PERSON_NAME] y El éxtasis de Santa [PERSON_NAME]" at bounding box center [33, 256] width 48 height 2
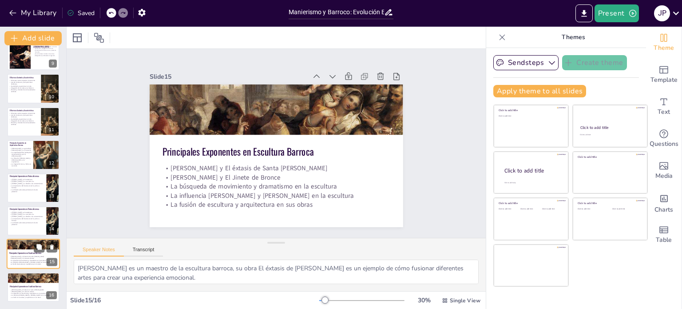
click at [27, 255] on p "[PERSON_NAME] y El éxtasis de Santa [PERSON_NAME]" at bounding box center [33, 256] width 48 height 2
click at [20, 284] on p "Principales Exponentes en Escultura Barroca" at bounding box center [33, 285] width 48 height 3
click at [24, 250] on div at bounding box center [33, 254] width 53 height 30
click at [29, 218] on span "La importancia del claroscuro en la pintura barroca" at bounding box center [25, 219] width 28 height 4
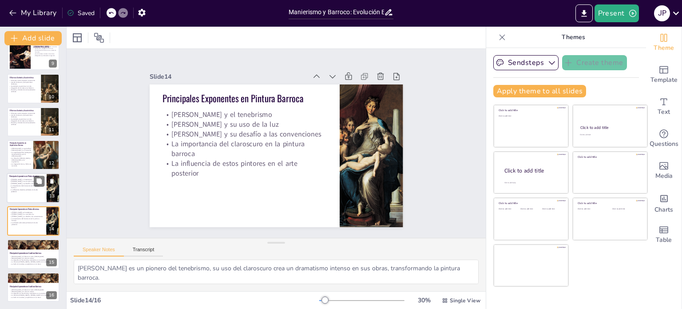
click at [24, 188] on span "La influencia de estos pintores en el arte posterior" at bounding box center [24, 190] width 27 height 4
click at [25, 188] on span "La influencia de estos pintores en el arte posterior" at bounding box center [24, 190] width 27 height 4
click at [32, 291] on p "[PERSON_NAME] y El Jinete de Bronce" at bounding box center [33, 291] width 48 height 2
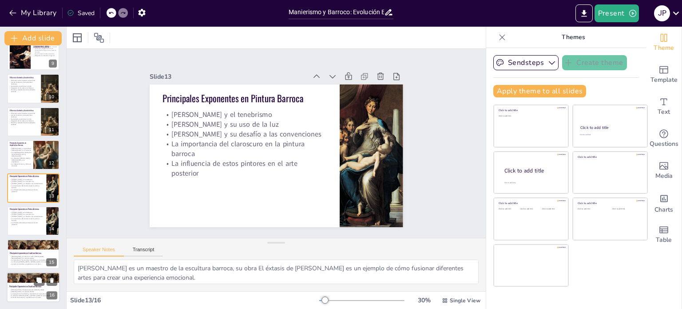
scroll to position [275, 0]
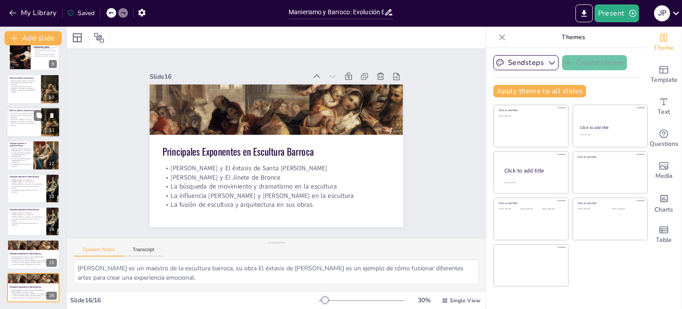
click at [24, 148] on span "[PERSON_NAME] y su genialidad" at bounding box center [21, 149] width 19 height 2
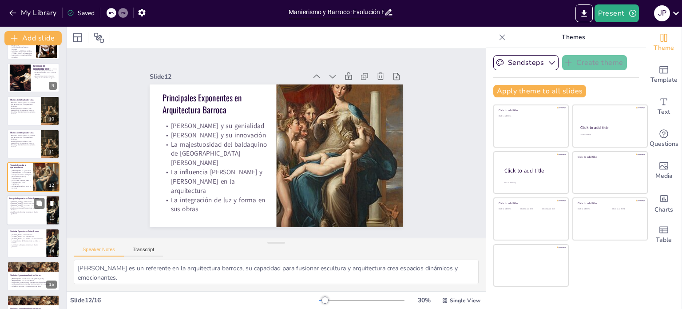
click at [20, 206] on span "[PERSON_NAME] y su desafío a las convenciones" at bounding box center [27, 205] width 32 height 2
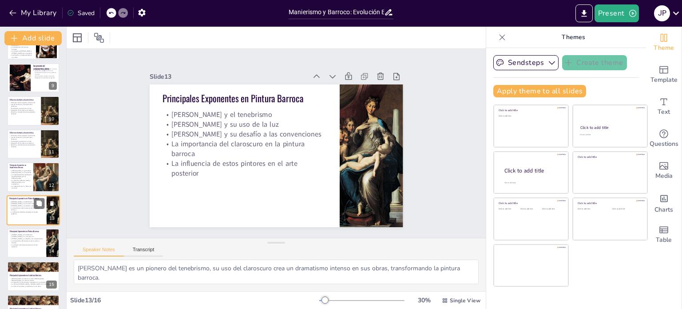
scroll to position [276, 0]
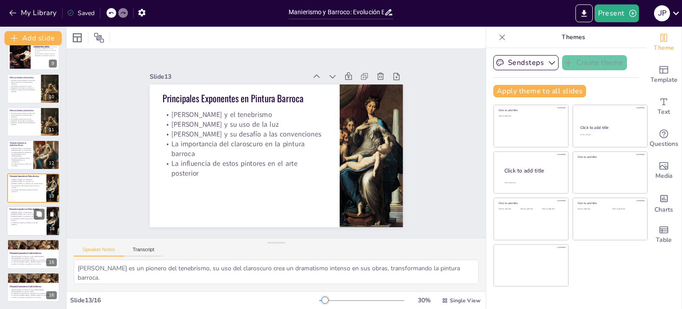
click at [19, 223] on span "La influencia de estos pintores en el arte posterior" at bounding box center [24, 224] width 27 height 4
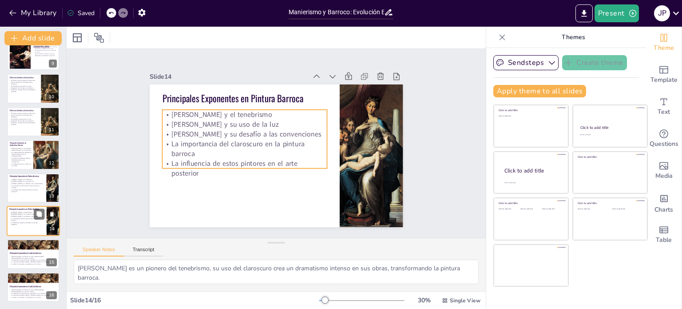
click at [19, 218] on span "La importancia del claroscuro en la pintura barroca" at bounding box center [25, 219] width 28 height 4
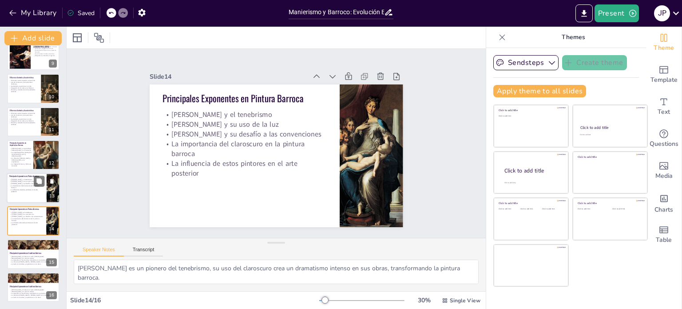
click at [22, 191] on div at bounding box center [33, 188] width 53 height 30
click at [20, 205] on div "El Renacimiento Es un movimiento cultural que surgió en Italia en el siglo XV y…" at bounding box center [33, 39] width 66 height 525
click at [21, 220] on p "La importancia del claroscuro en la pintura barroca" at bounding box center [26, 219] width 35 height 4
click at [51, 214] on icon at bounding box center [52, 213] width 4 height 5
type textarea "Bernini es un maestro de la escultura barroca, su obra El éxtasis de Santa Tere…"
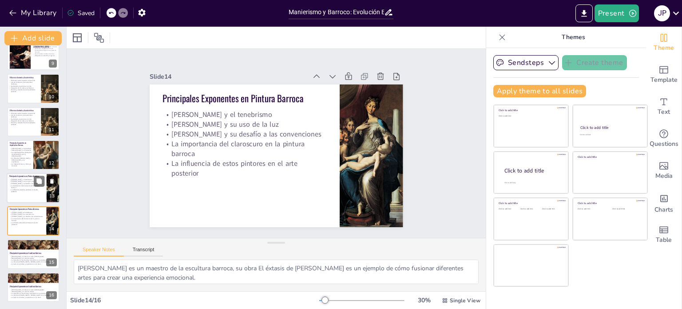
scroll to position [243, 0]
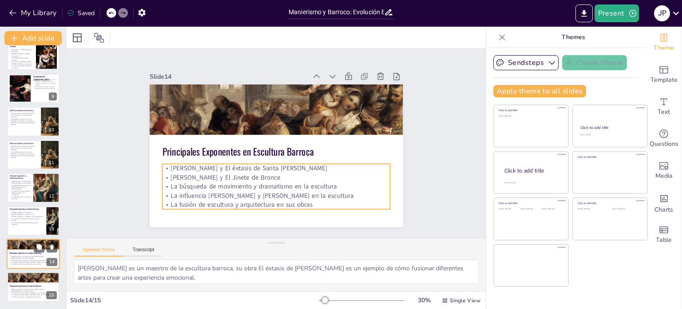
click at [24, 255] on p "[PERSON_NAME] y El éxtasis de Santa [PERSON_NAME]" at bounding box center [33, 256] width 48 height 2
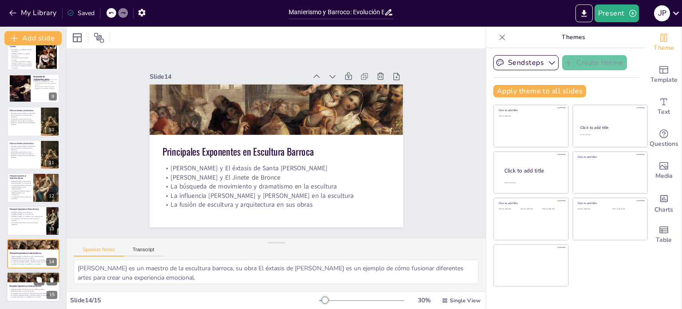
click at [20, 282] on div at bounding box center [33, 287] width 53 height 30
click at [52, 279] on icon at bounding box center [52, 280] width 4 height 5
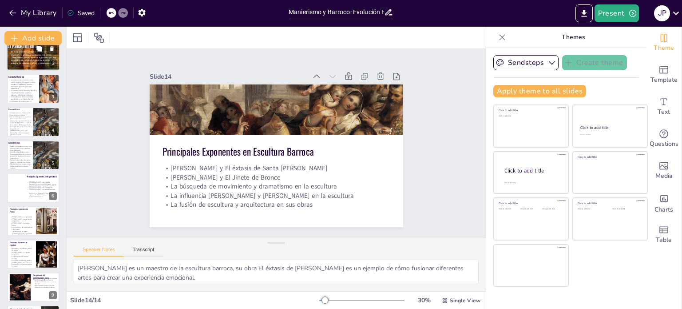
scroll to position [0, 0]
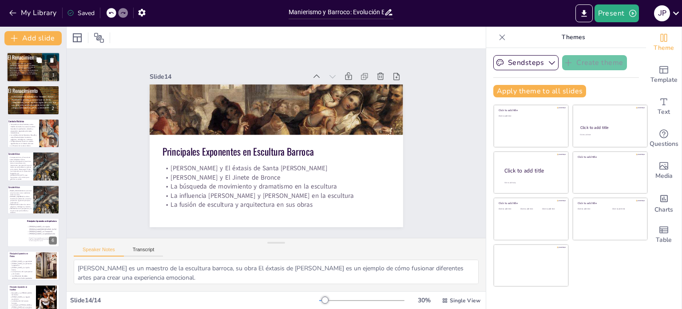
click at [27, 58] on span "El Renacimiento" at bounding box center [23, 57] width 30 height 8
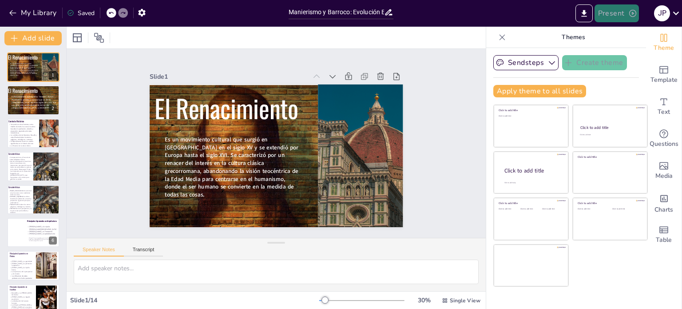
click at [608, 10] on button "Present" at bounding box center [617, 13] width 44 height 18
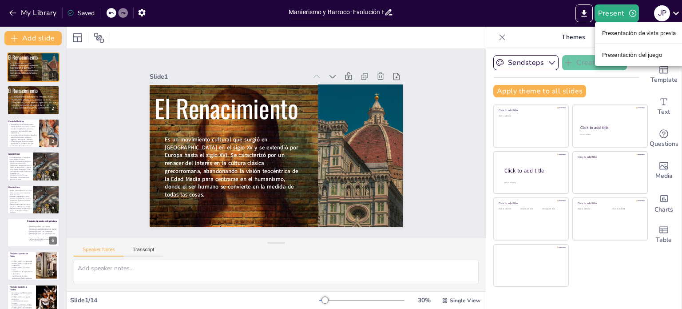
click at [625, 35] on font "Presentación de vista previa" at bounding box center [639, 33] width 74 height 7
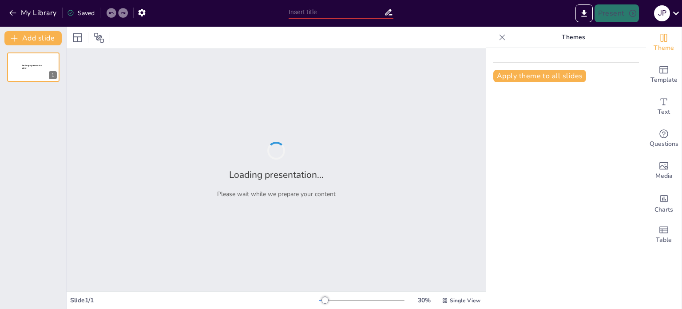
type input "Manierismo y Barroco: Evolución Estilística Tras el Renacimiento"
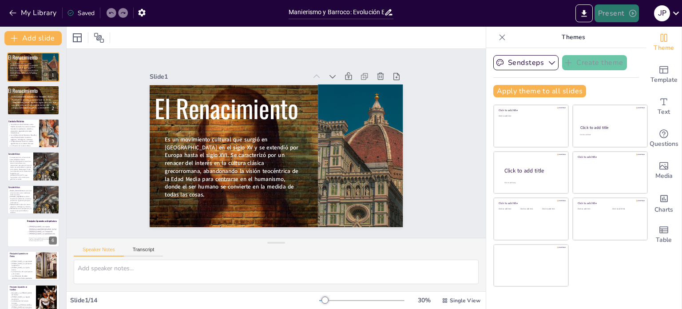
click at [619, 13] on button "Present" at bounding box center [617, 13] width 44 height 18
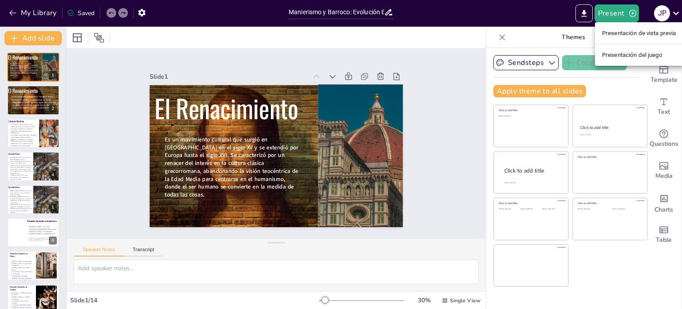
click at [612, 57] on font "Presentación del juego" at bounding box center [632, 55] width 60 height 7
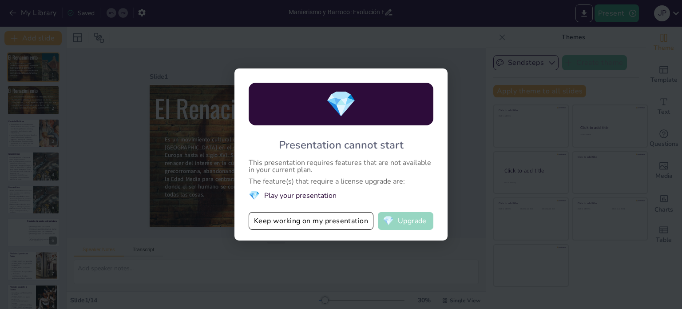
click at [389, 221] on span "💎" at bounding box center [388, 220] width 11 height 9
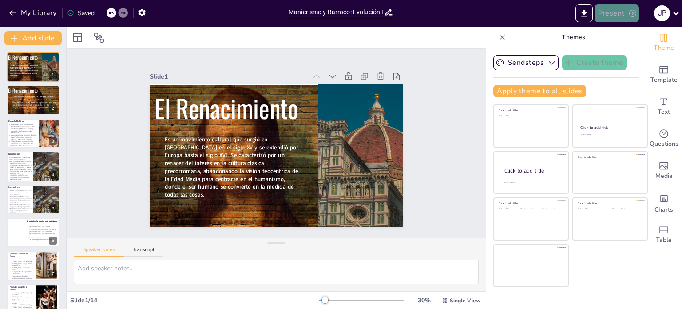
click at [620, 8] on button "Present" at bounding box center [617, 13] width 44 height 18
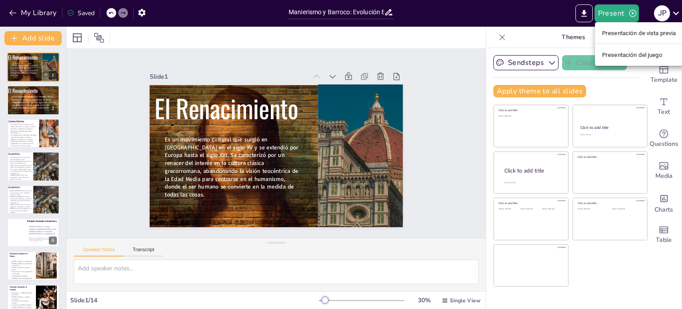
click at [624, 32] on font "Presentación de vista previa" at bounding box center [639, 33] width 74 height 7
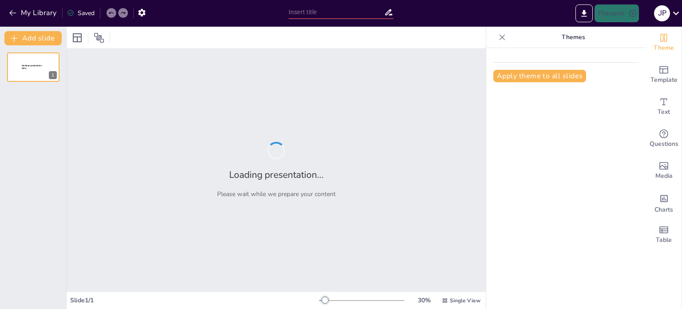
type input "Manierismo y Barroco: Evolución Estilística Tras el Renacimiento"
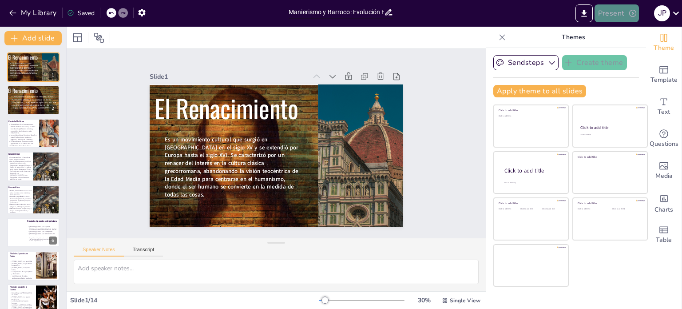
click at [613, 14] on button "Present" at bounding box center [617, 13] width 44 height 18
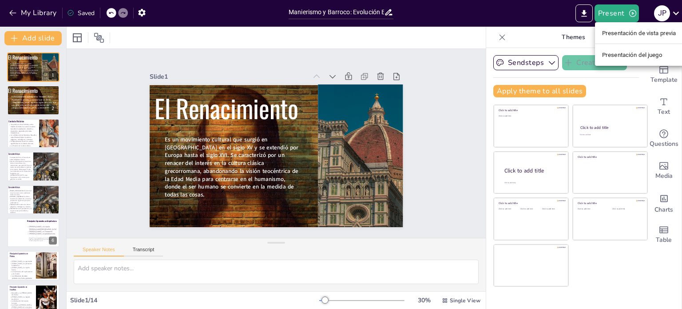
click at [632, 35] on font "Presentación de vista previa" at bounding box center [639, 33] width 74 height 7
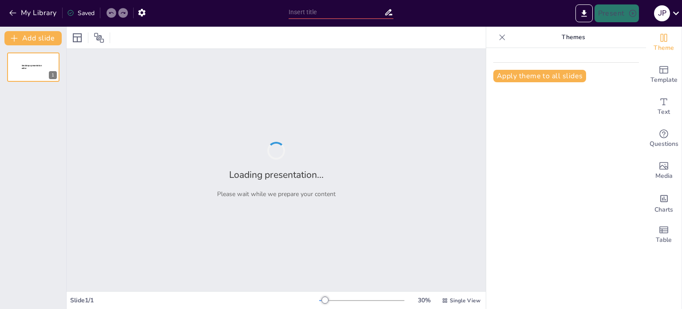
type input "Manierismo y Barroco: Evolución Estilística Tras el Renacimiento"
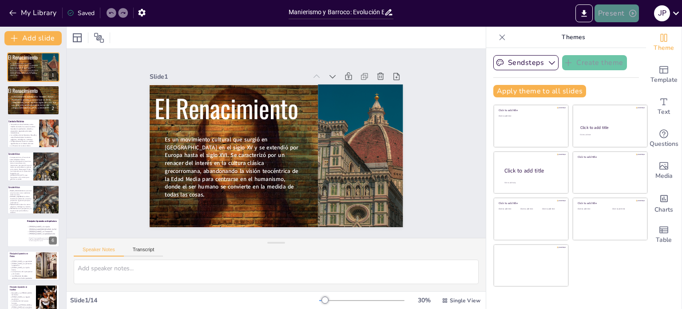
click at [624, 15] on button "Present" at bounding box center [617, 13] width 44 height 18
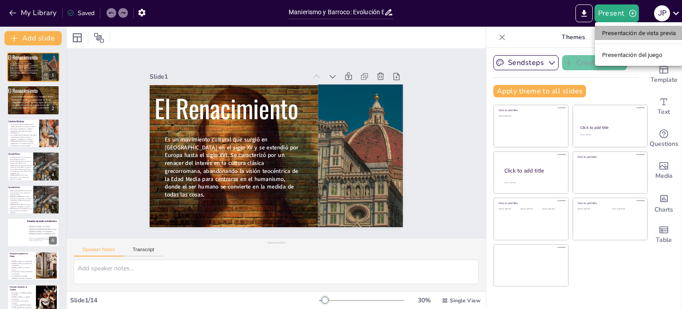
click at [628, 29] on font "Presentación de vista previa" at bounding box center [639, 32] width 74 height 9
